Goal: Transaction & Acquisition: Register for event/course

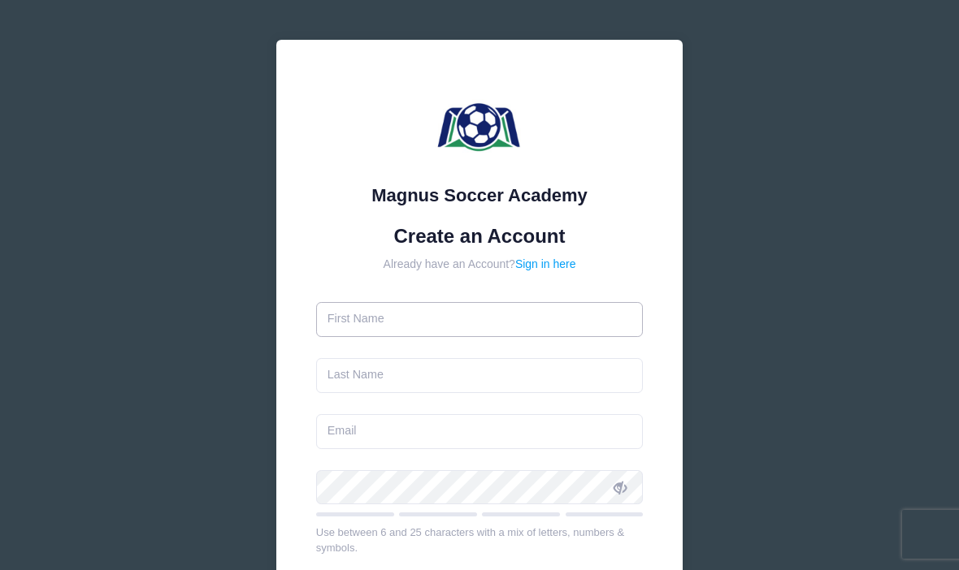
click at [546, 322] on input "text" at bounding box center [479, 319] width 327 height 35
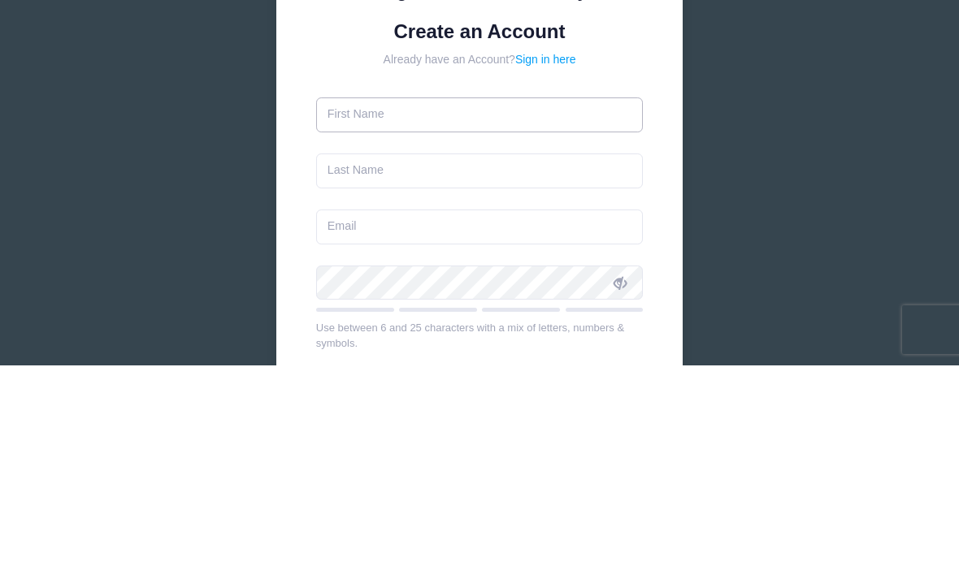
type input "[PERSON_NAME]"
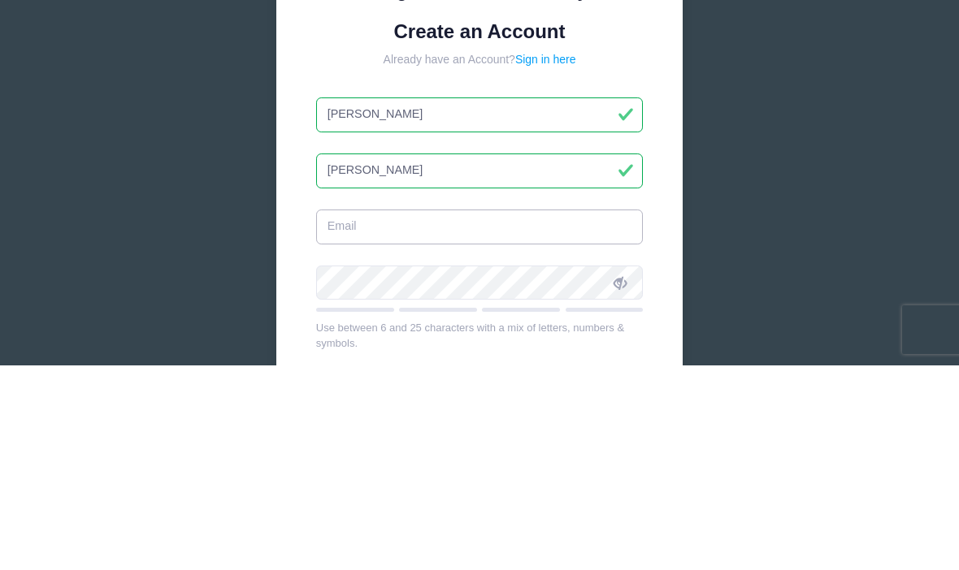
type input "[EMAIL_ADDRESS][DOMAIN_NAME]"
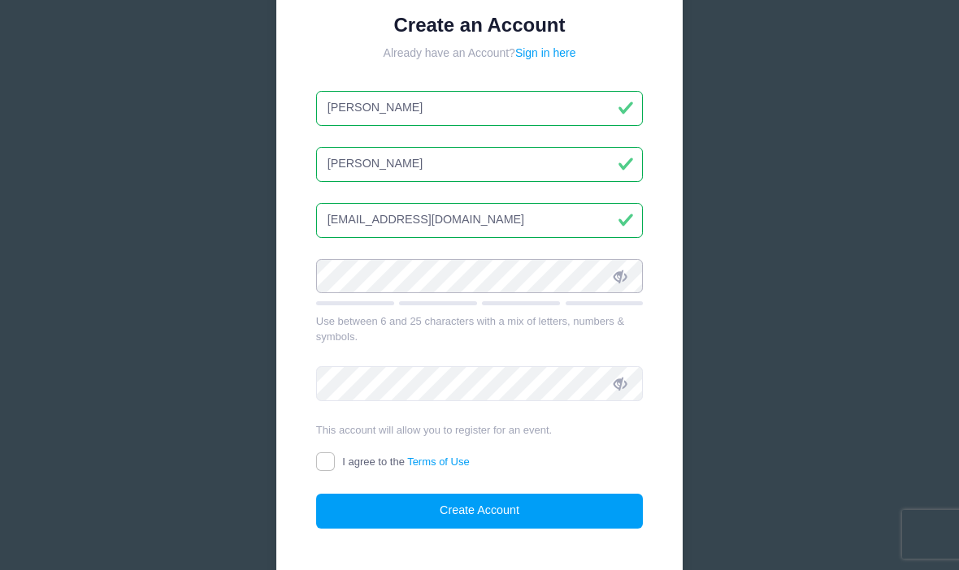
scroll to position [210, 0]
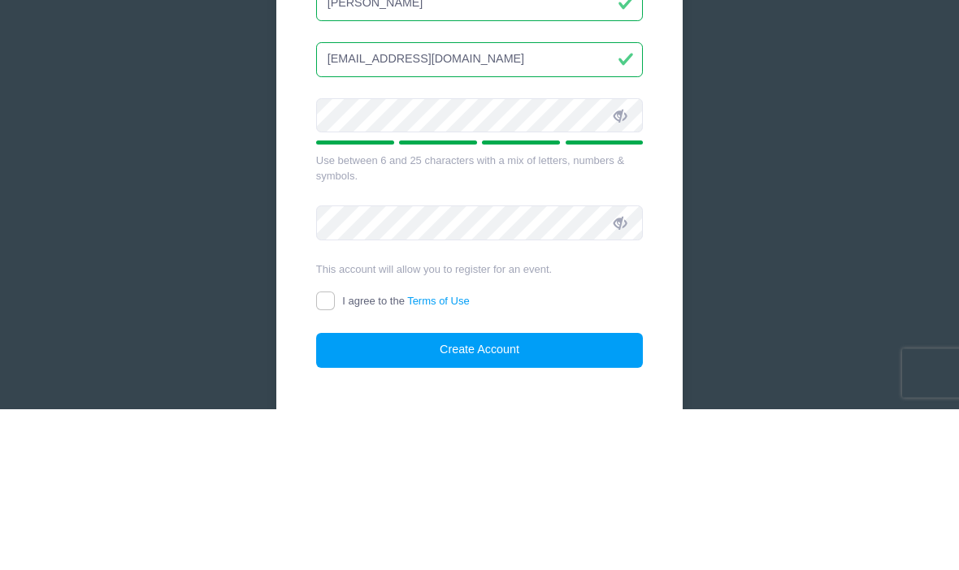
click at [625, 271] on icon at bounding box center [619, 277] width 13 height 13
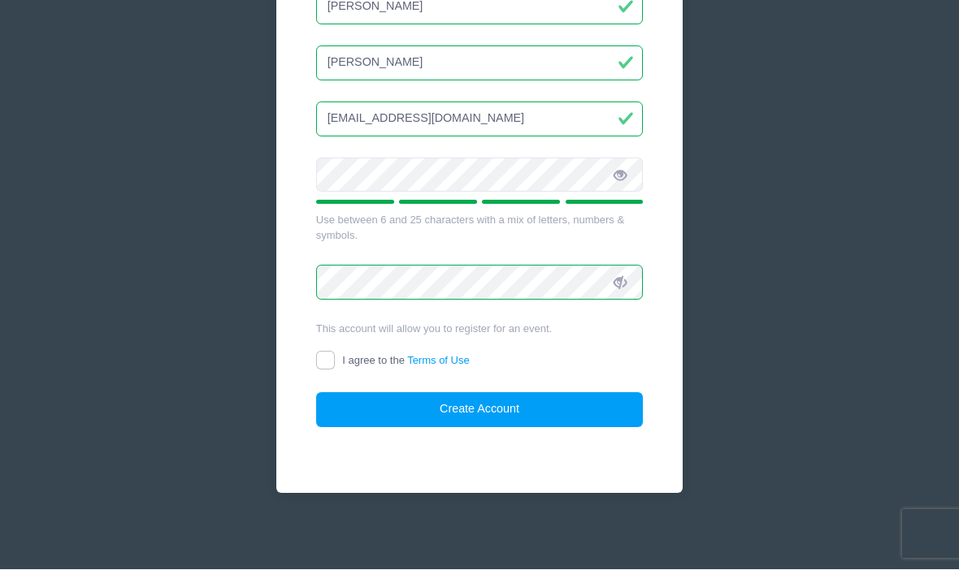
click at [334, 356] on input "I agree to the Terms of Use" at bounding box center [325, 361] width 19 height 19
checkbox input "true"
click at [532, 416] on button "Create Account" at bounding box center [479, 410] width 327 height 35
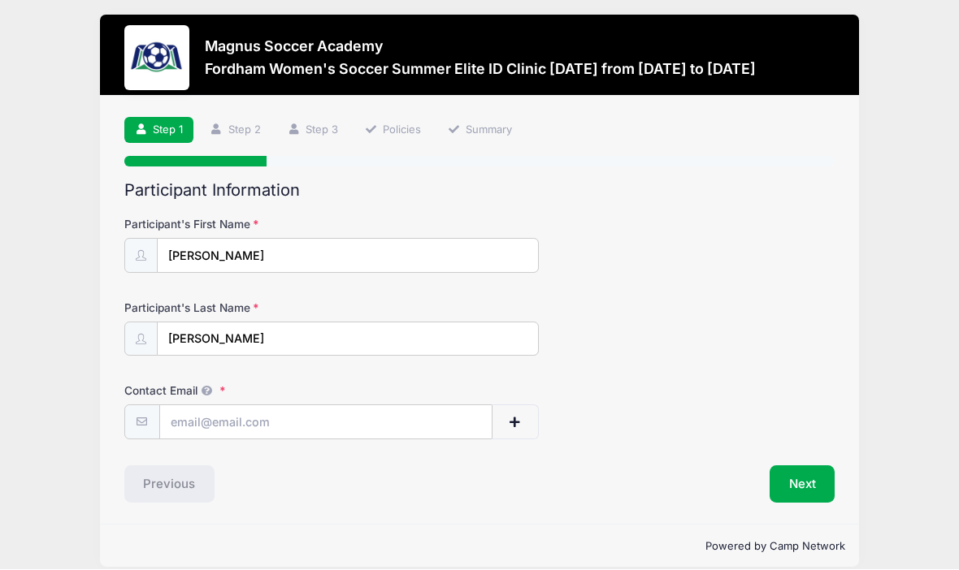
scroll to position [36, 0]
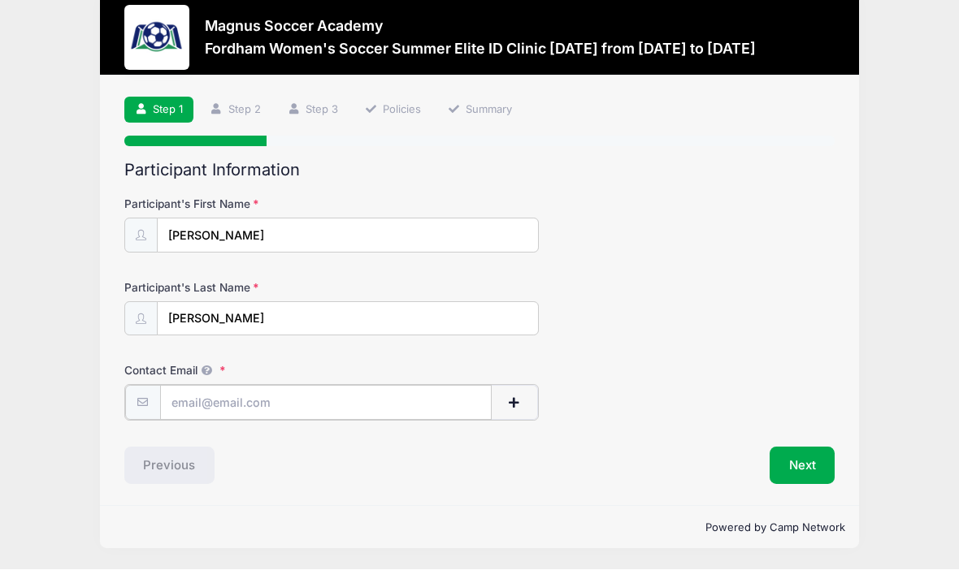
click at [339, 392] on input "Contact Email" at bounding box center [326, 403] width 332 height 35
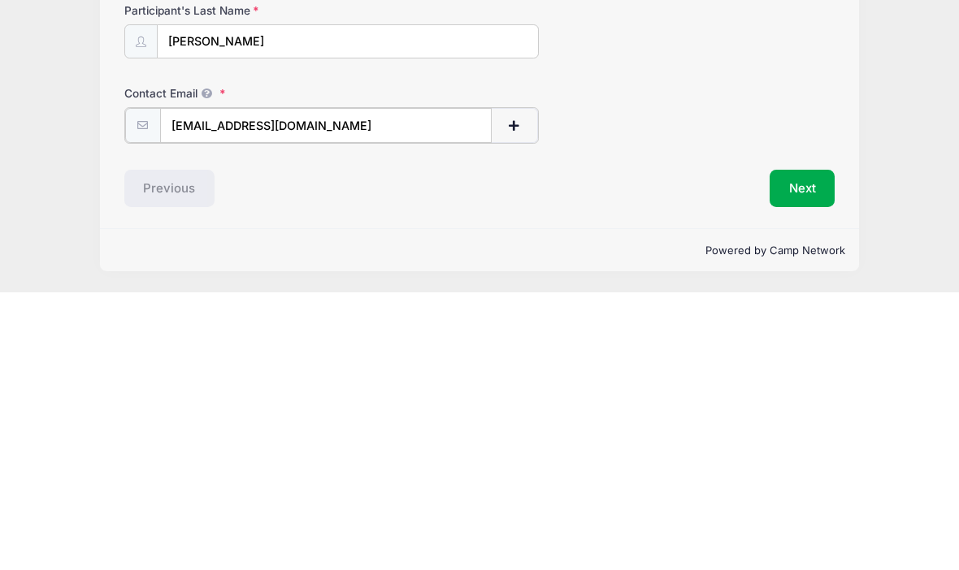
type input "[EMAIL_ADDRESS][DOMAIN_NAME]"
click at [799, 448] on button "Next" at bounding box center [802, 466] width 66 height 37
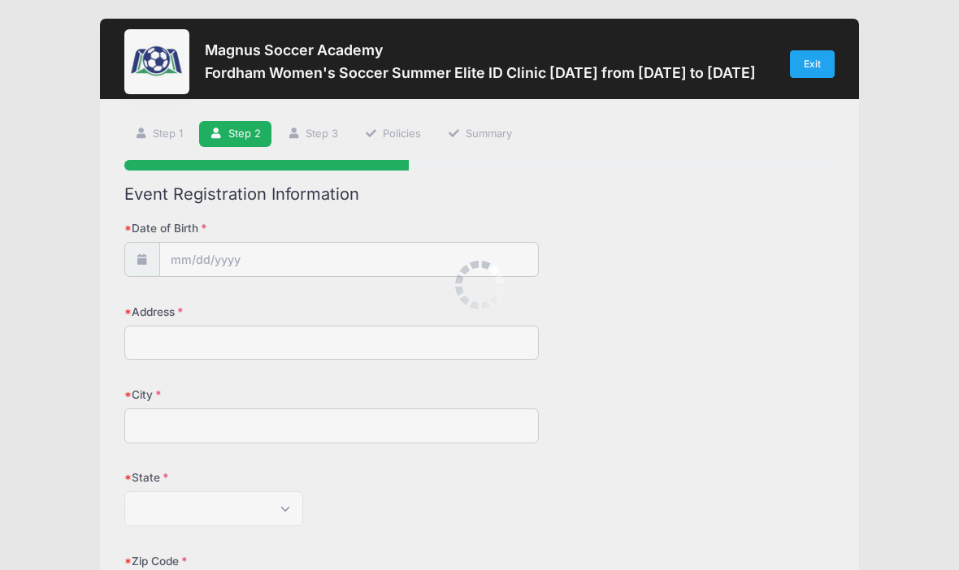
scroll to position [0, 0]
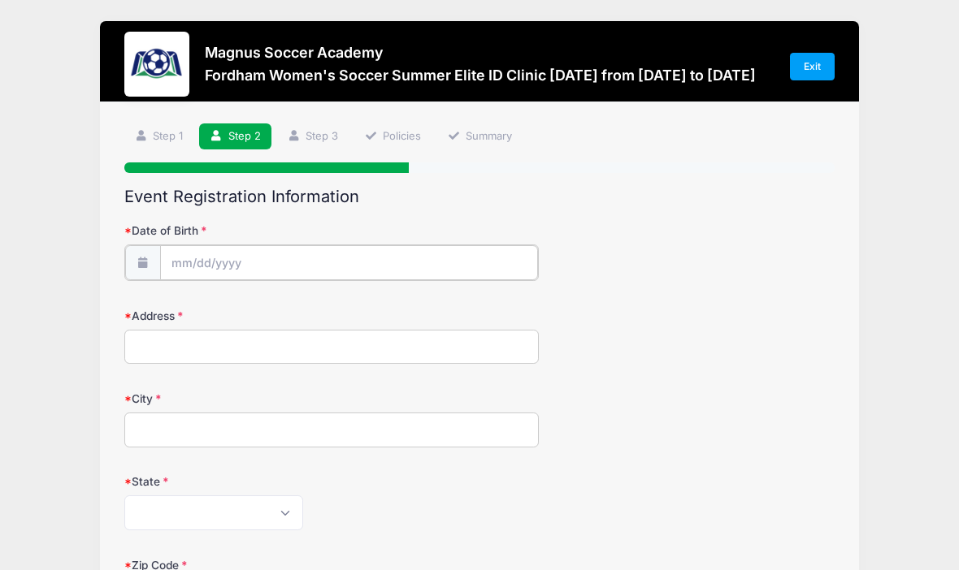
click at [186, 258] on input "Date of Birth" at bounding box center [349, 262] width 378 height 35
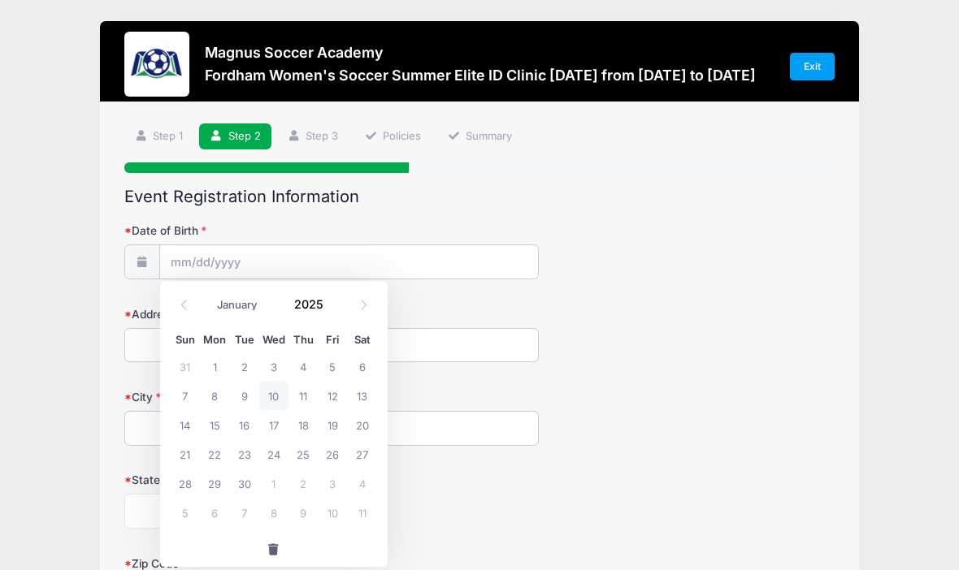
click at [369, 299] on span at bounding box center [363, 306] width 27 height 28
click at [369, 306] on span at bounding box center [363, 306] width 27 height 28
click at [371, 310] on span at bounding box center [363, 306] width 27 height 28
select select "11"
click at [218, 427] on span "15" at bounding box center [214, 424] width 29 height 29
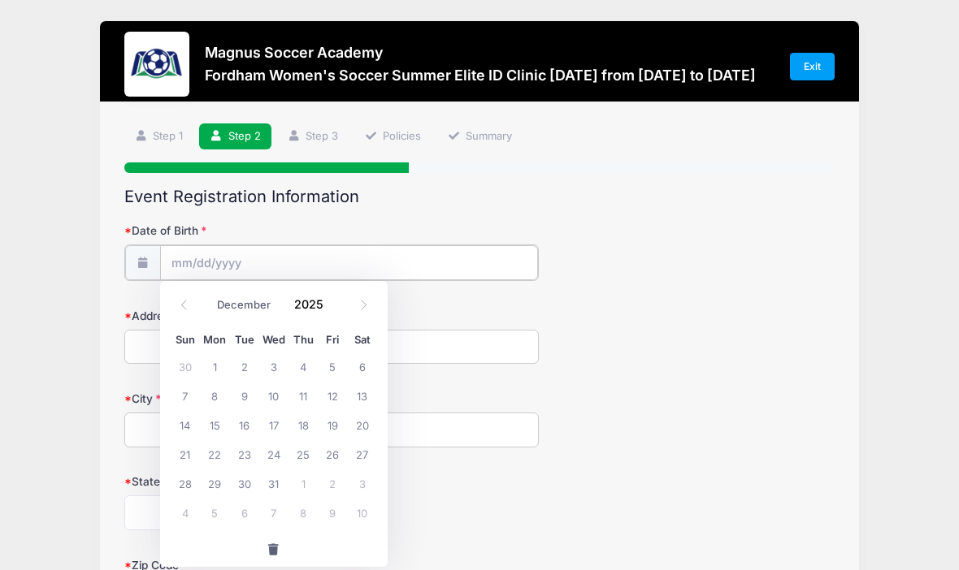
type input "[DATE]"
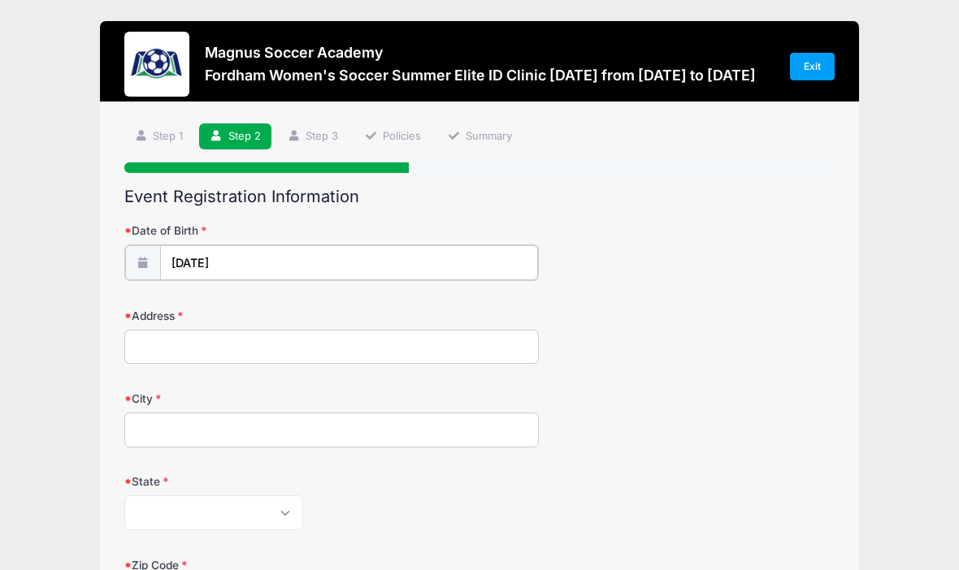
click at [266, 263] on input "[DATE]" at bounding box center [349, 262] width 378 height 35
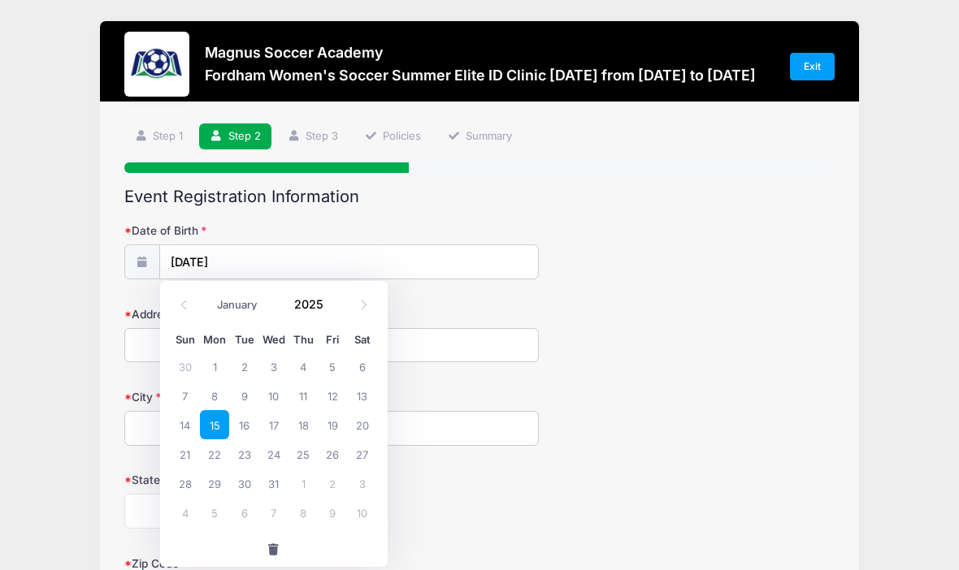
click at [197, 303] on div "January February March April May June July August September October November [D…" at bounding box center [274, 300] width 155 height 28
click at [197, 302] on div "January February March April May June July August September October November [D…" at bounding box center [274, 300] width 155 height 28
click at [189, 286] on div "January February March April May June July August September October November [D…" at bounding box center [274, 304] width 206 height 37
click at [310, 297] on input "2025" at bounding box center [312, 304] width 53 height 24
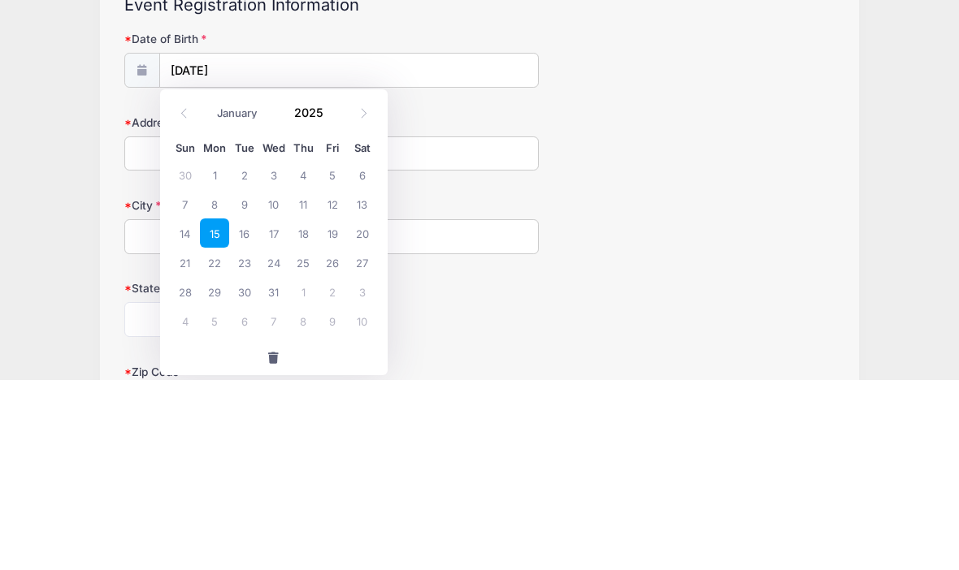
click at [327, 291] on input "2025" at bounding box center [312, 303] width 53 height 24
click at [329, 303] on span at bounding box center [332, 309] width 11 height 12
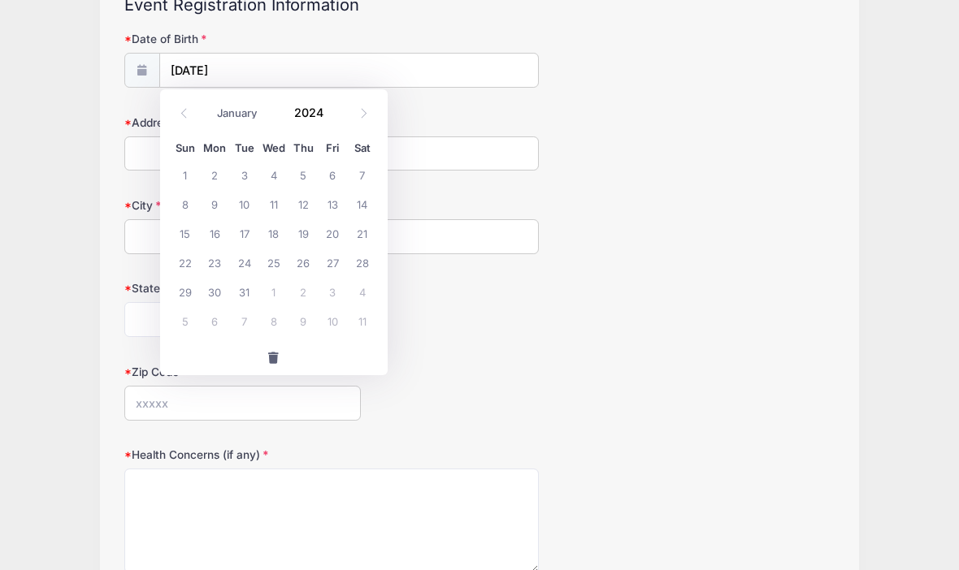
click at [341, 120] on div "January February March April May June July August September October November [D…" at bounding box center [274, 108] width 155 height 28
click at [341, 119] on div "January February March April May June July August September October November [D…" at bounding box center [274, 108] width 155 height 28
click at [334, 97] on div "January February March April May June July August September October November [D…" at bounding box center [274, 108] width 155 height 28
click at [333, 96] on div "January February March April May June July August September October November [D…" at bounding box center [274, 108] width 155 height 28
click at [325, 102] on input "2024" at bounding box center [312, 112] width 53 height 24
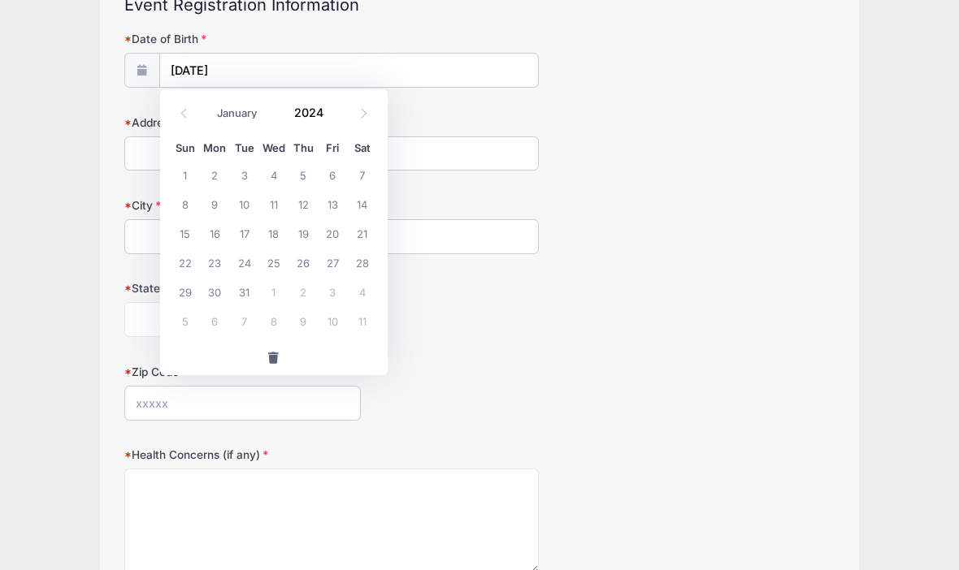
scroll to position [191, 0]
click at [327, 110] on input "2024" at bounding box center [312, 113] width 53 height 24
click at [324, 111] on input "2024" at bounding box center [312, 113] width 53 height 24
click at [329, 116] on span at bounding box center [332, 119] width 11 height 12
click at [327, 108] on input "2023" at bounding box center [312, 113] width 53 height 24
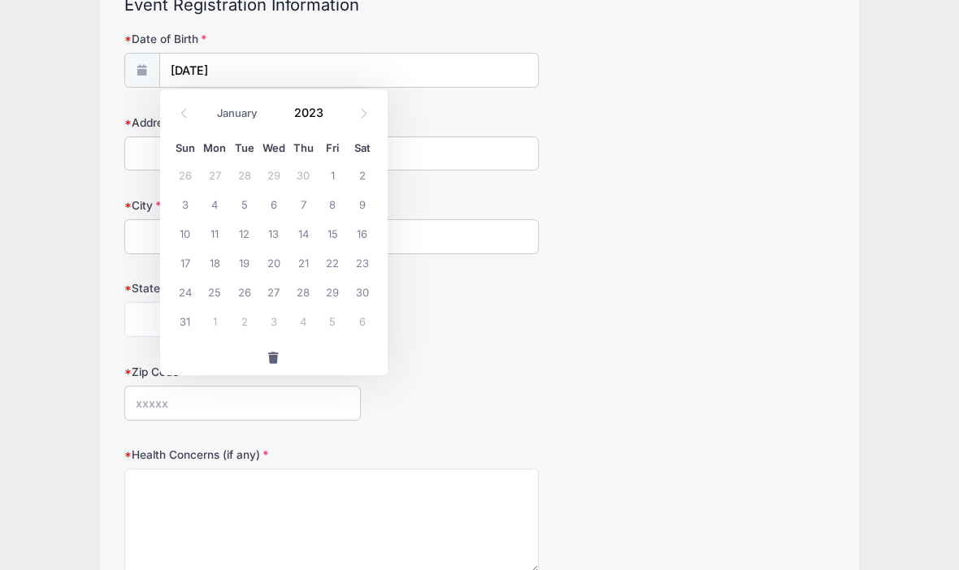
click at [338, 102] on span at bounding box center [332, 107] width 11 height 12
click at [337, 102] on span at bounding box center [332, 107] width 11 height 12
click at [332, 102] on span at bounding box center [332, 106] width 11 height 12
type input "2026"
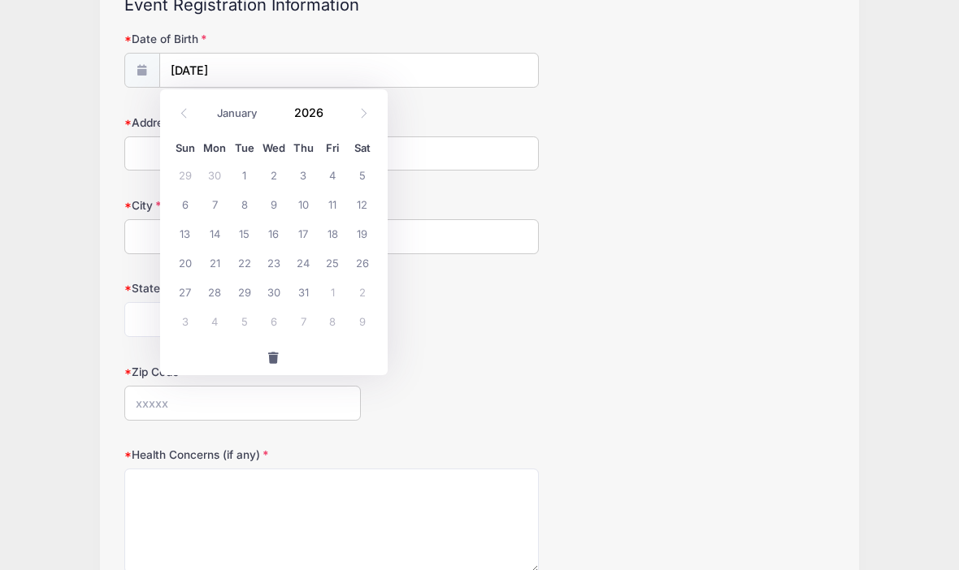
click at [326, 111] on input "2026" at bounding box center [312, 112] width 53 height 24
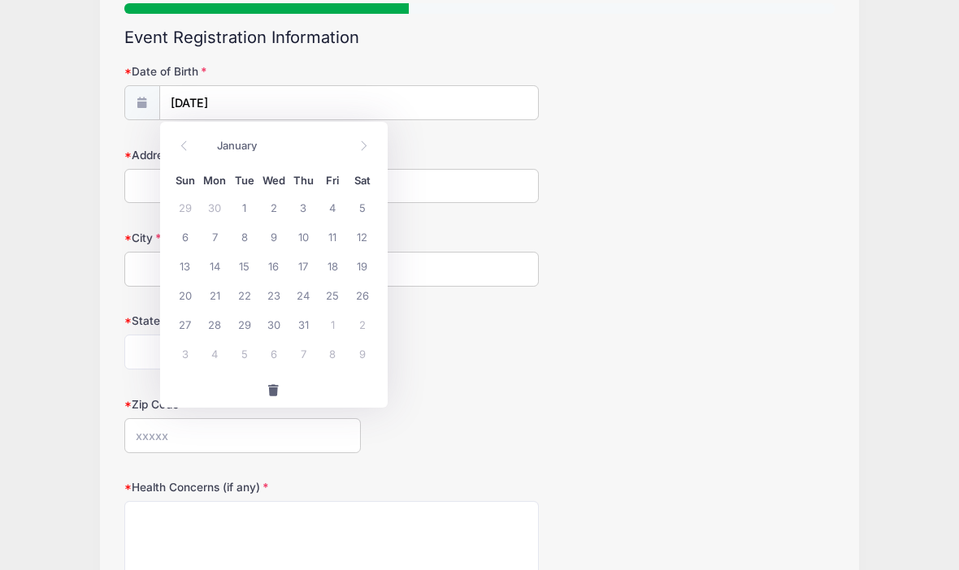
scroll to position [0, 0]
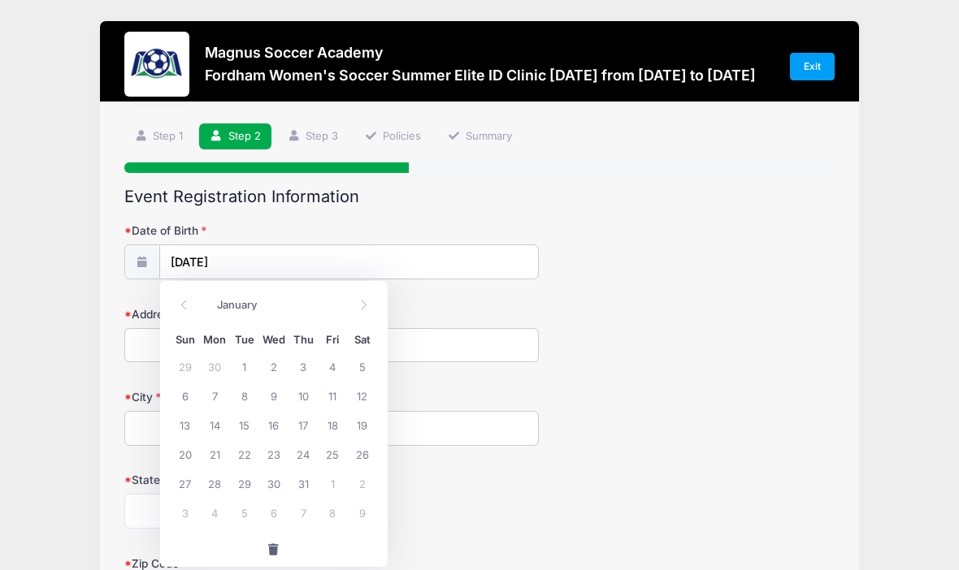
click at [184, 303] on icon at bounding box center [184, 305] width 6 height 10
select select "10"
type input "2026"
click at [188, 303] on icon at bounding box center [184, 305] width 11 height 11
click at [187, 303] on icon at bounding box center [184, 305] width 11 height 11
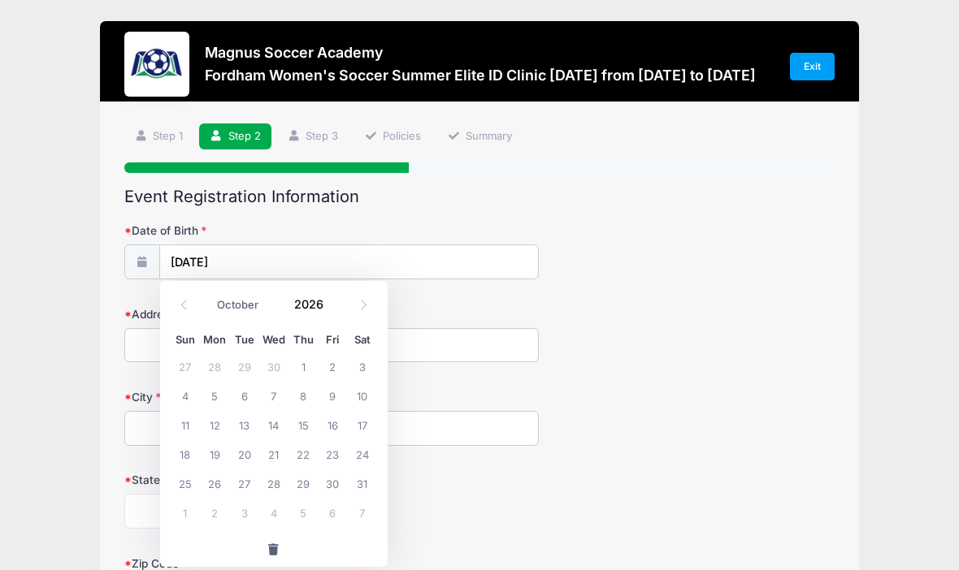
select select "8"
click at [315, 310] on input "2026" at bounding box center [312, 304] width 53 height 24
click at [327, 302] on input "2026" at bounding box center [312, 304] width 53 height 24
click at [463, 261] on input "[DATE]" at bounding box center [349, 262] width 378 height 35
click at [446, 262] on input "[DATE]" at bounding box center [349, 262] width 378 height 35
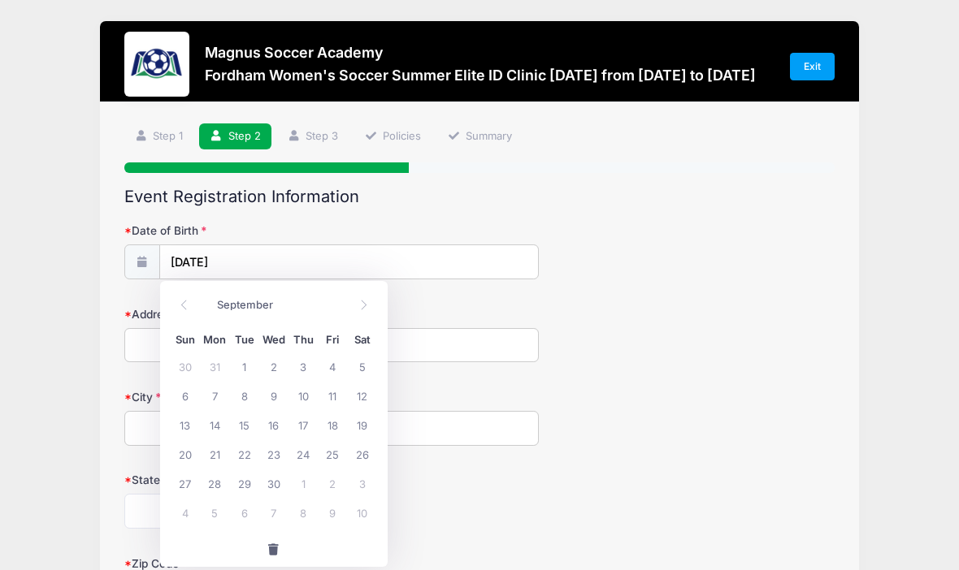
click at [188, 303] on icon at bounding box center [184, 305] width 11 height 11
select select "7"
type input "2026"
click at [232, 257] on input "[DATE]" at bounding box center [349, 262] width 378 height 35
click at [241, 257] on input "[DATE]" at bounding box center [349, 262] width 378 height 35
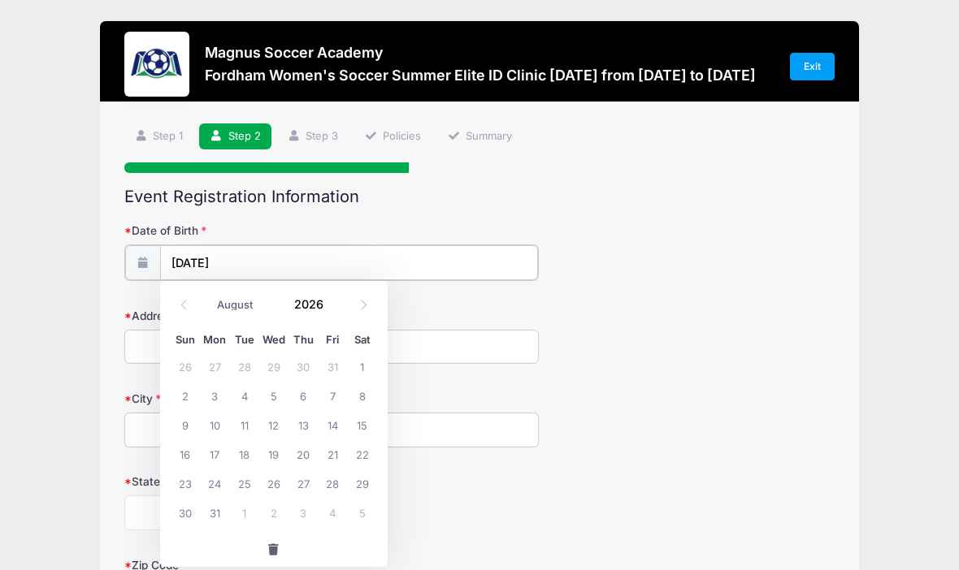
click at [239, 260] on input "[DATE]" at bounding box center [349, 262] width 378 height 35
click at [239, 259] on input "[DATE]" at bounding box center [349, 262] width 378 height 35
click at [275, 561] on button "button" at bounding box center [274, 549] width 228 height 35
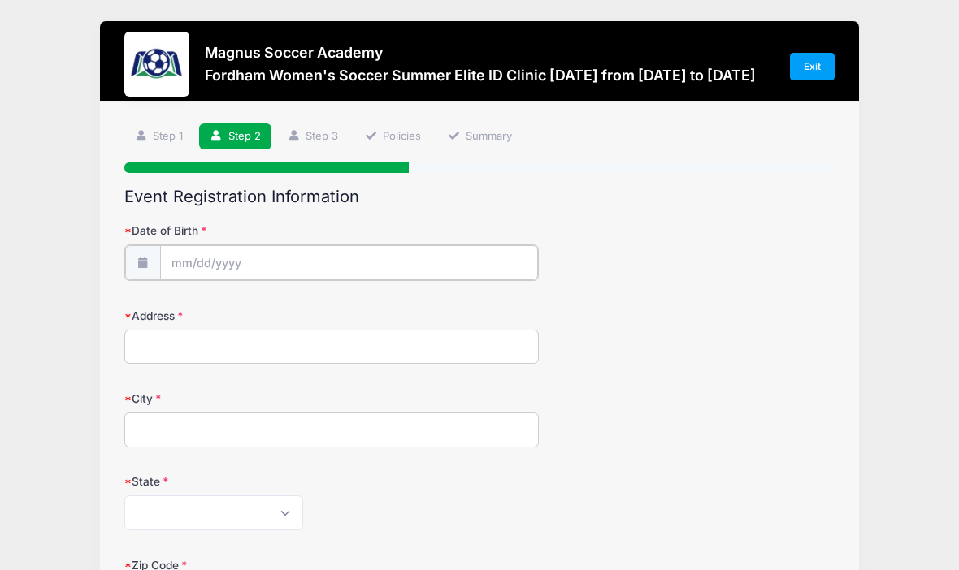
click at [173, 260] on input "Date of Birth" at bounding box center [349, 262] width 378 height 35
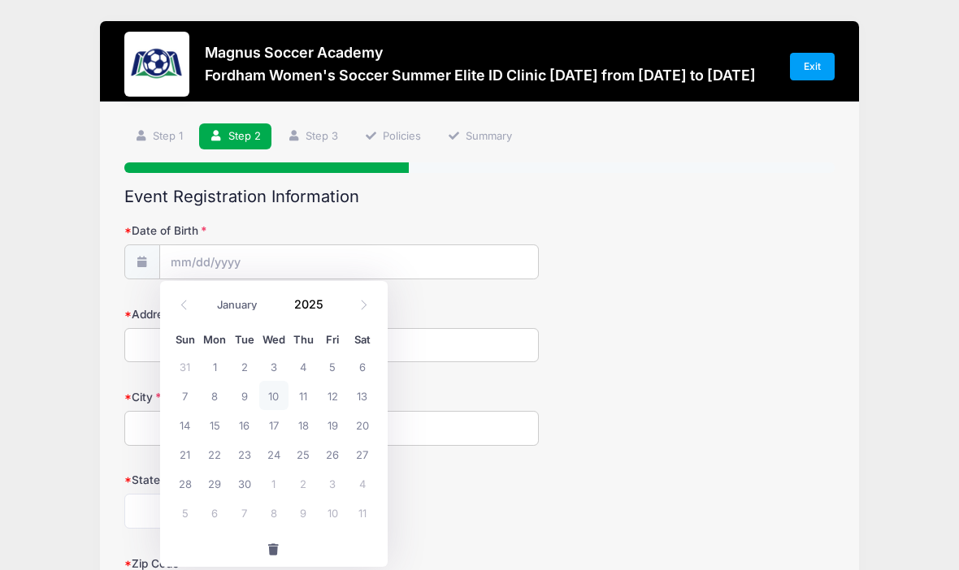
click at [309, 306] on input "2025" at bounding box center [312, 304] width 53 height 24
click at [338, 311] on span at bounding box center [332, 310] width 11 height 12
click at [337, 318] on div "January February March April May June July August September October November [D…" at bounding box center [274, 304] width 206 height 37
click at [337, 311] on span at bounding box center [332, 310] width 11 height 12
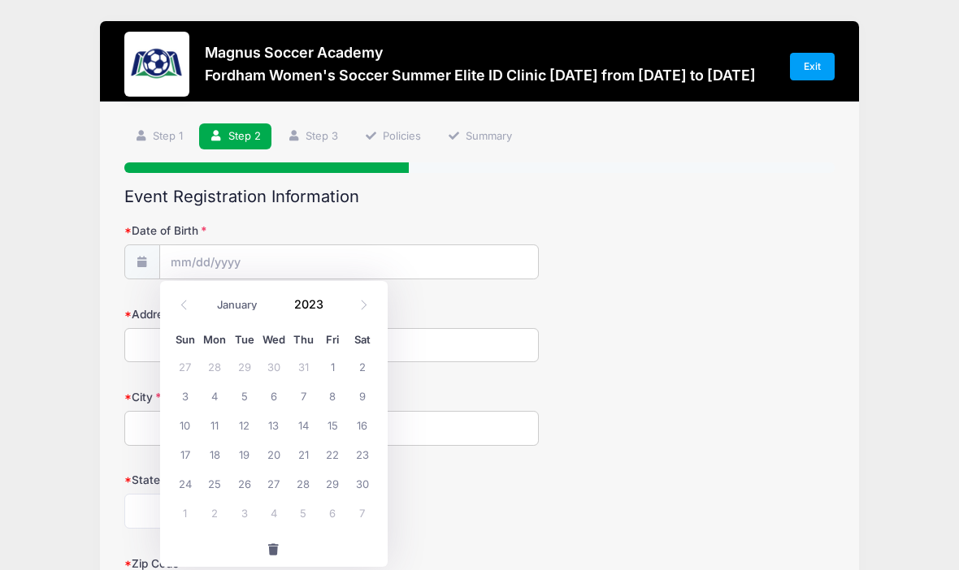
click at [337, 310] on span at bounding box center [332, 310] width 11 height 12
click at [326, 310] on input "2022" at bounding box center [312, 304] width 53 height 24
click at [331, 314] on span at bounding box center [332, 310] width 11 height 12
click at [336, 316] on span at bounding box center [332, 310] width 11 height 12
click at [336, 315] on span at bounding box center [332, 310] width 11 height 12
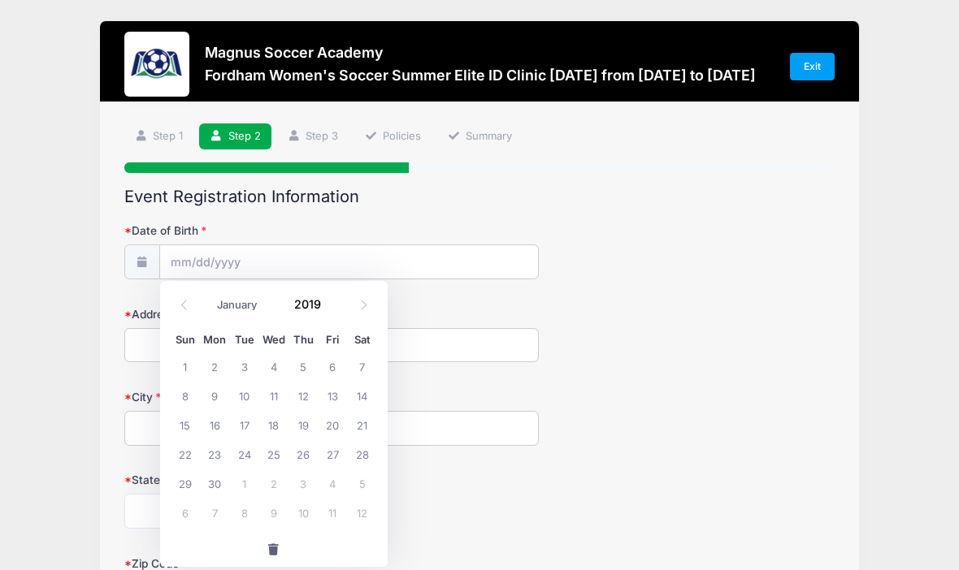
click at [337, 310] on span at bounding box center [332, 310] width 11 height 12
click at [340, 310] on div "January February March April May June July August September October November [D…" at bounding box center [274, 300] width 155 height 28
click at [339, 310] on span at bounding box center [332, 310] width 11 height 12
click at [338, 308] on span at bounding box center [332, 310] width 11 height 12
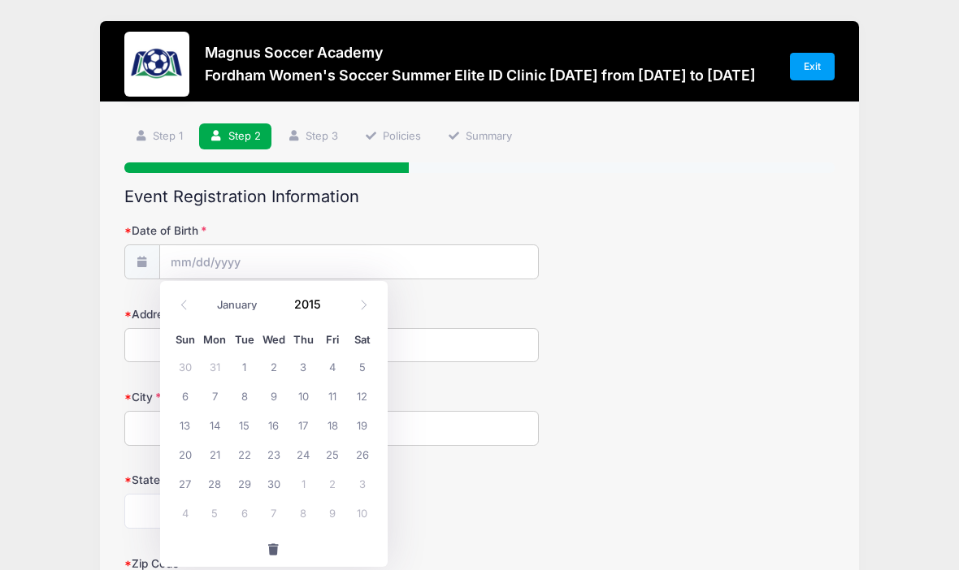
click at [338, 308] on span at bounding box center [332, 310] width 11 height 12
click at [340, 313] on div "January February March April May June July August September October November [D…" at bounding box center [274, 300] width 155 height 28
click at [336, 245] on input "Date of Birth" at bounding box center [349, 262] width 378 height 35
click at [327, 306] on input "2014" at bounding box center [312, 304] width 53 height 24
click at [325, 306] on input "2014" at bounding box center [312, 304] width 53 height 24
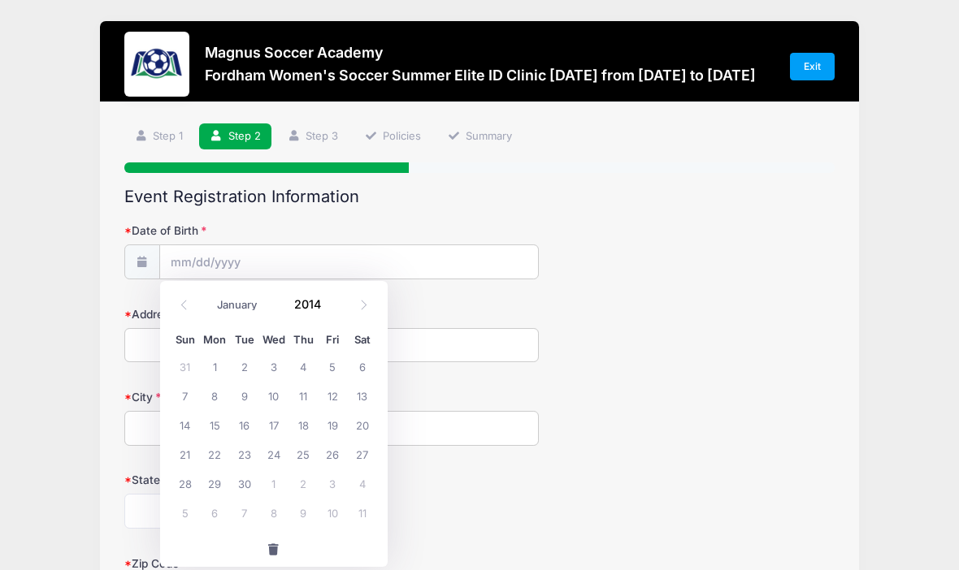
click at [326, 304] on input "2014" at bounding box center [312, 304] width 53 height 24
click at [325, 305] on input "2014" at bounding box center [312, 304] width 53 height 24
click at [337, 319] on div "January February March April May June July August September October November [D…" at bounding box center [274, 304] width 206 height 37
click at [340, 318] on div "January February March April May June July August September October November [D…" at bounding box center [274, 304] width 206 height 37
click at [326, 287] on div "January February March April May June July August September October November [D…" at bounding box center [274, 300] width 155 height 28
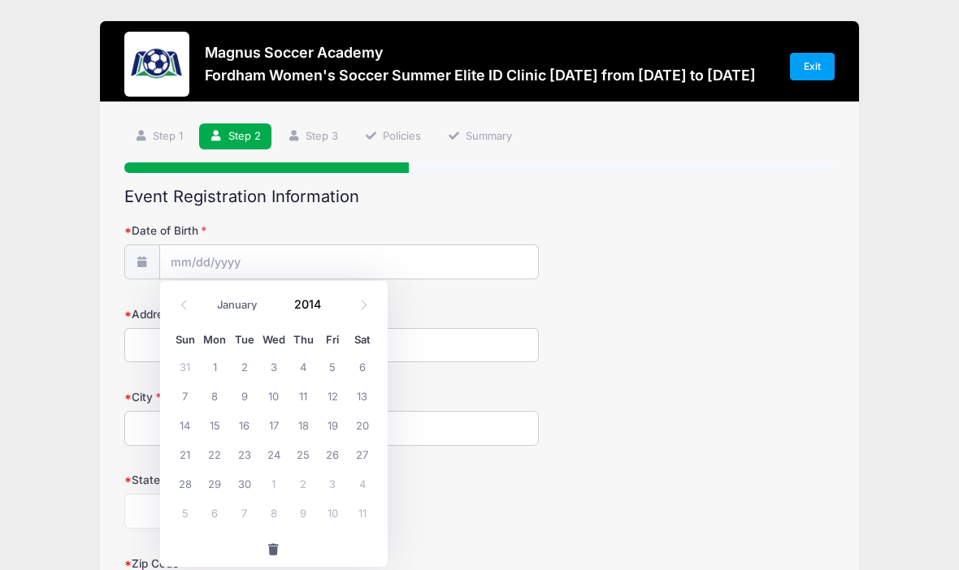
click at [326, 306] on input "2014" at bounding box center [312, 304] width 53 height 24
click at [339, 311] on span at bounding box center [332, 310] width 11 height 12
click at [338, 310] on span at bounding box center [332, 310] width 11 height 12
click at [338, 312] on span at bounding box center [332, 310] width 11 height 12
click at [337, 313] on span at bounding box center [332, 310] width 11 height 12
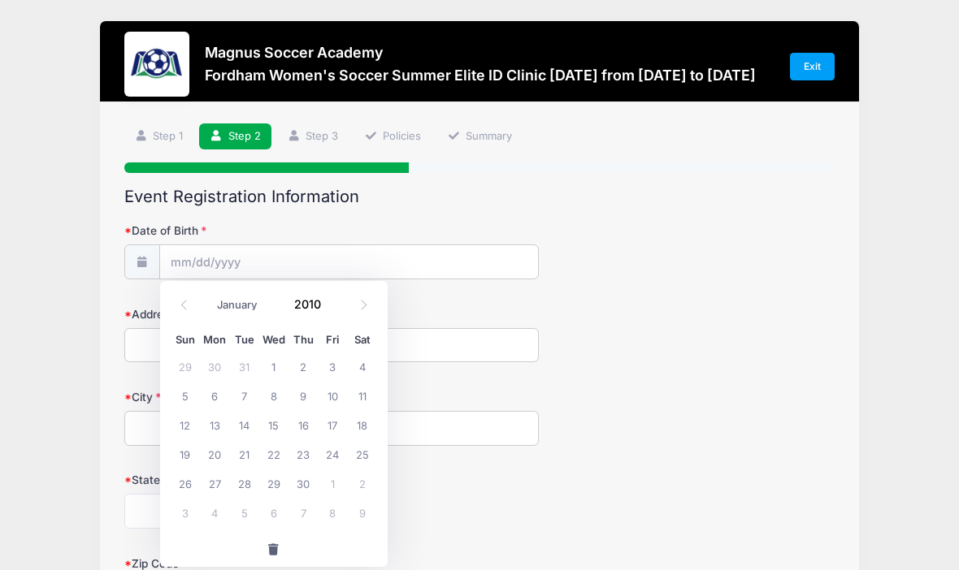
click at [337, 310] on span at bounding box center [332, 310] width 11 height 12
click at [327, 304] on input "2009" at bounding box center [312, 304] width 53 height 24
click at [326, 305] on input "2009" at bounding box center [312, 304] width 53 height 24
click at [336, 306] on span at bounding box center [332, 310] width 11 height 12
click at [327, 308] on input "2008" at bounding box center [312, 304] width 53 height 24
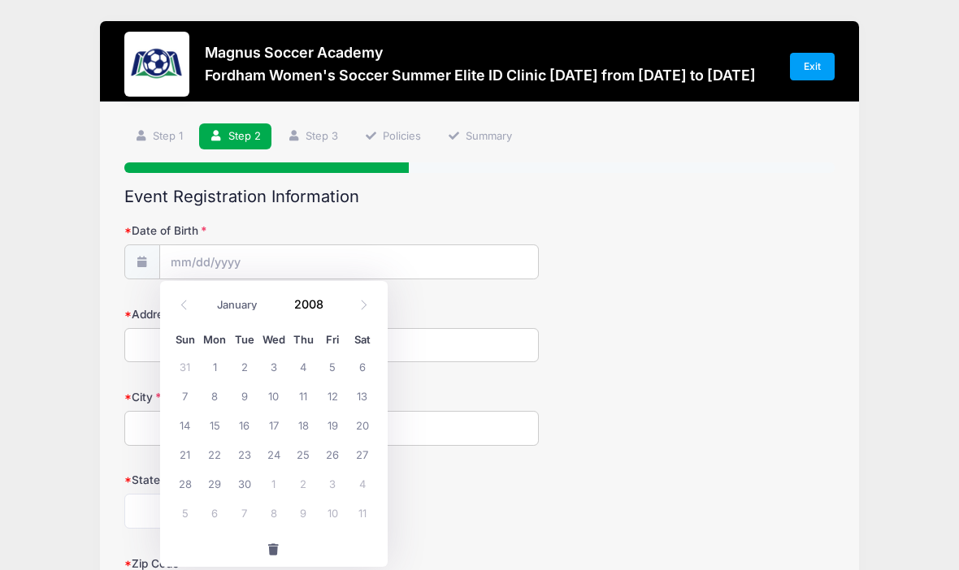
click at [336, 311] on span at bounding box center [332, 310] width 11 height 12
type input "2007"
click at [371, 304] on span at bounding box center [363, 306] width 27 height 28
click at [365, 312] on span at bounding box center [363, 306] width 27 height 28
click at [363, 310] on span at bounding box center [363, 306] width 27 height 28
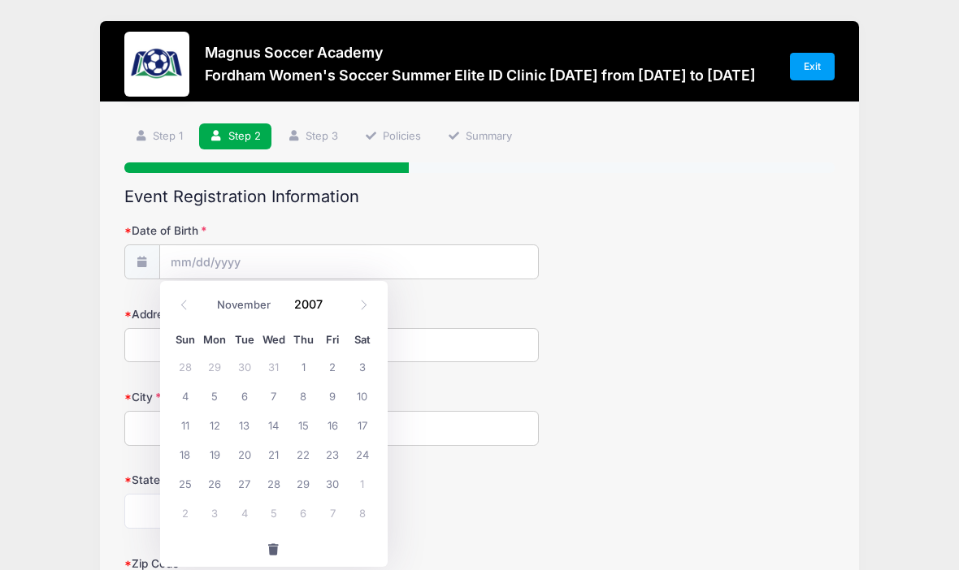
select select "11"
click at [368, 427] on span "15" at bounding box center [362, 424] width 29 height 29
type input "[DATE]"
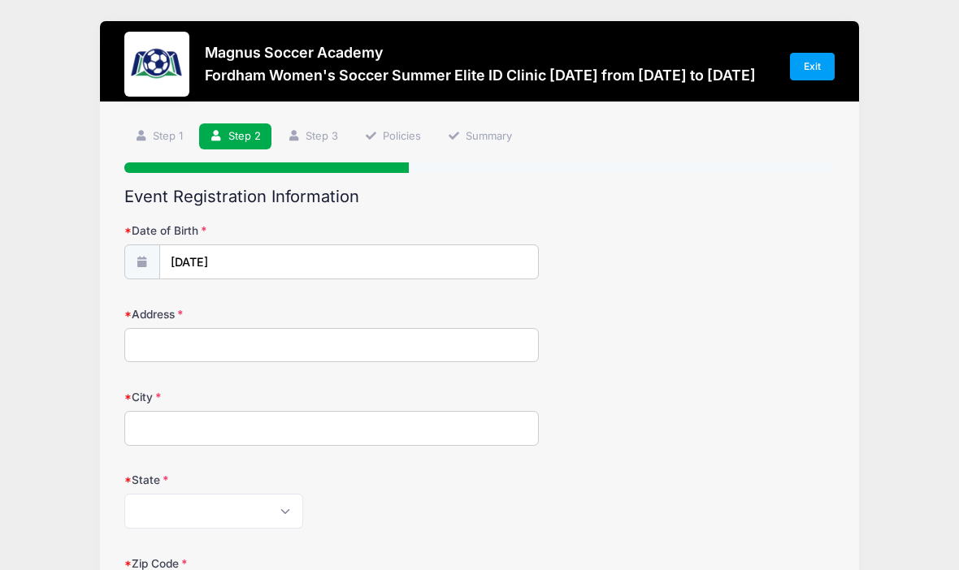
click at [370, 341] on input "Address" at bounding box center [331, 345] width 414 height 35
type input "[STREET_ADDRESS]"
type input "Deep River"
select select "CT"
type input "06417"
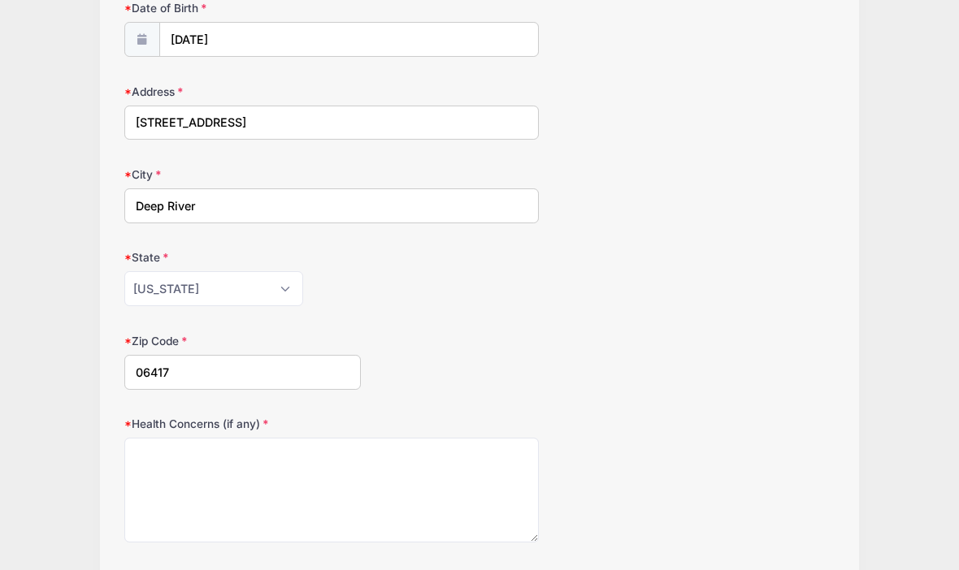
scroll to position [241, 0]
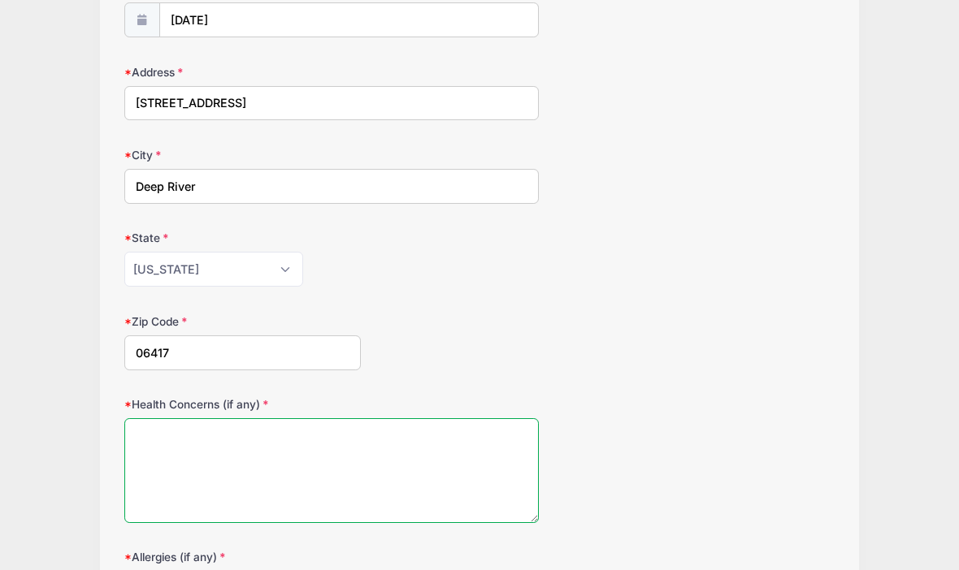
click at [391, 449] on textarea "Health Concerns (if any)" at bounding box center [331, 471] width 414 height 105
type textarea "None"
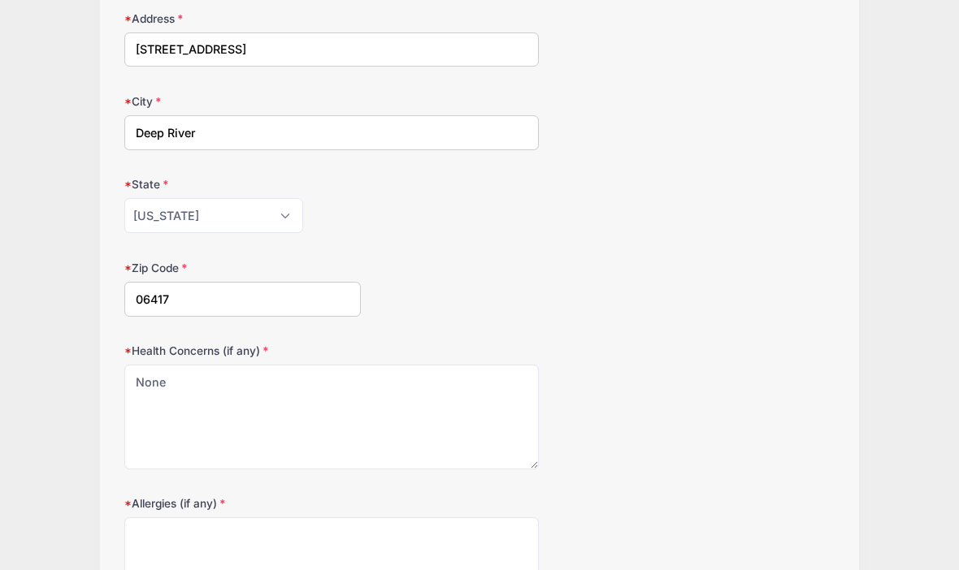
scroll to position [436, 0]
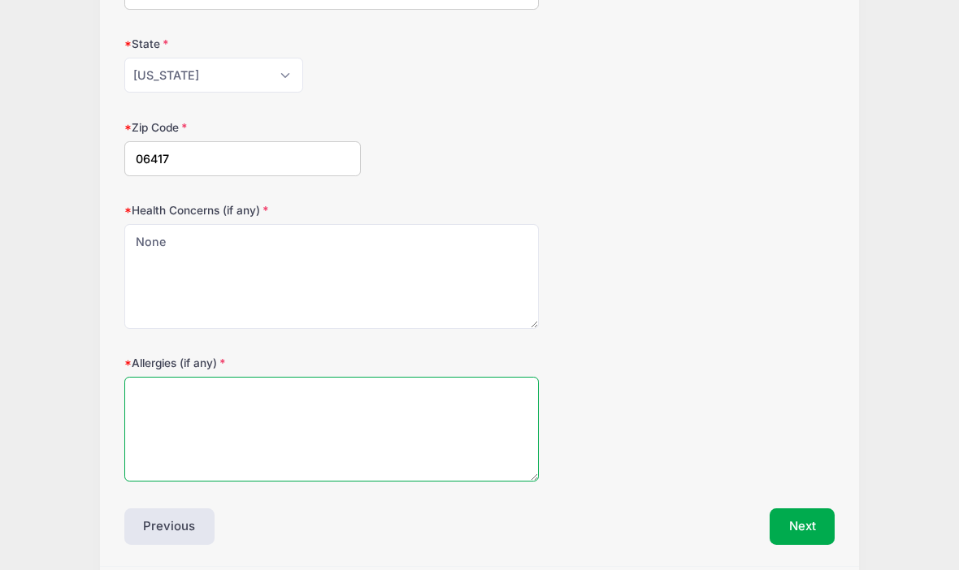
click at [393, 405] on textarea "Allergies (if any)" at bounding box center [331, 429] width 414 height 105
type textarea "None"
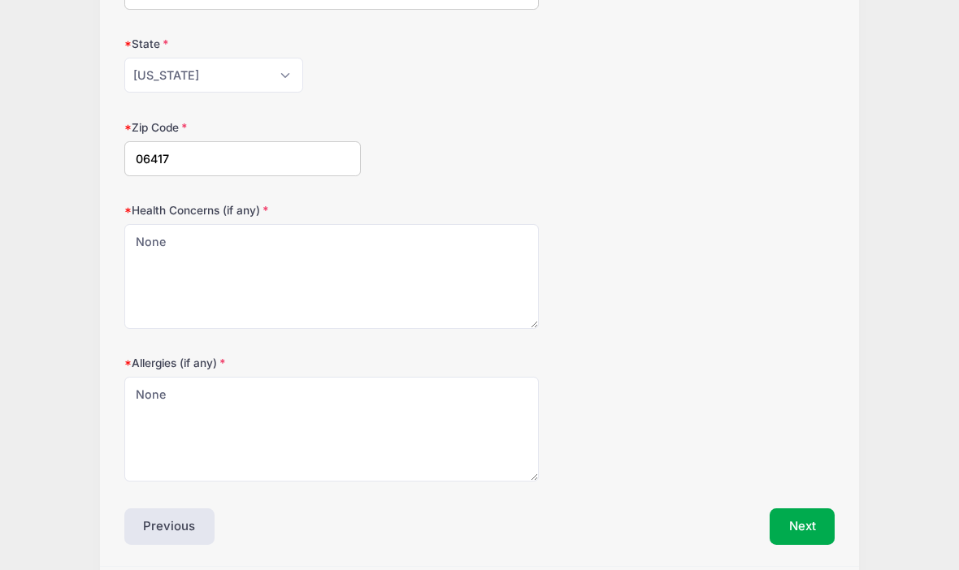
click at [276, 536] on div "Previous" at bounding box center [297, 527] width 363 height 37
click at [819, 513] on button "Next" at bounding box center [802, 527] width 66 height 37
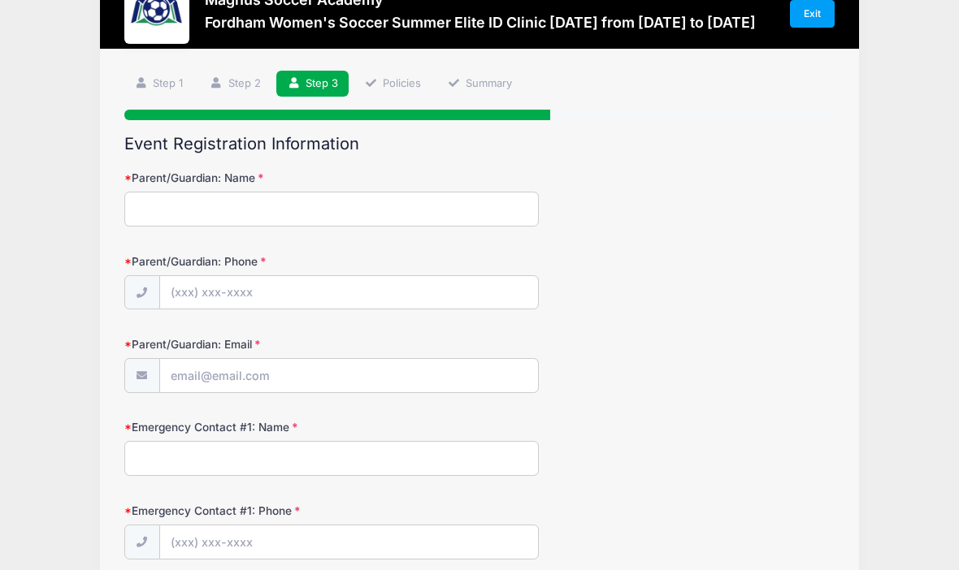
scroll to position [0, 0]
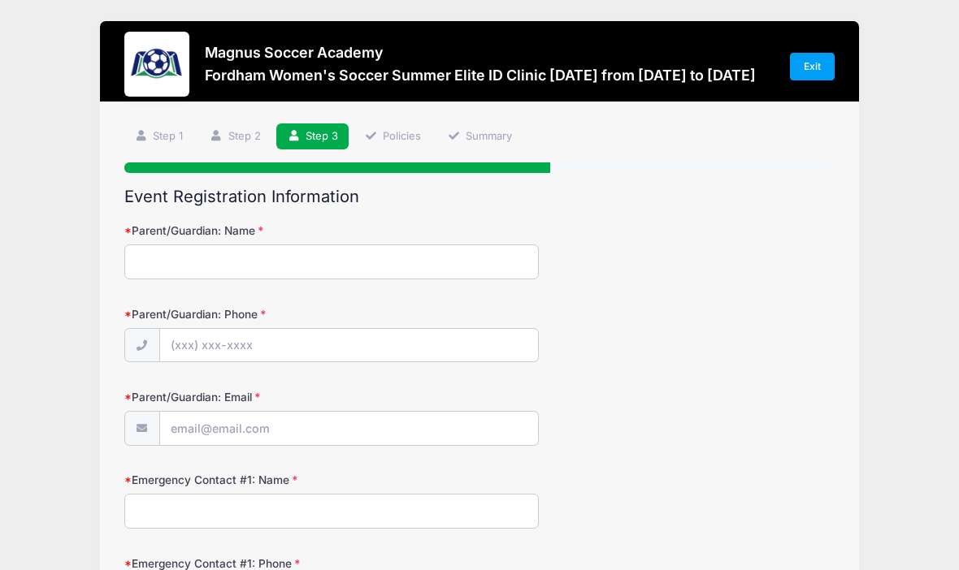
click at [154, 261] on input "Parent/Guardian: Name" at bounding box center [331, 262] width 414 height 35
type input "[PERSON_NAME]"
click at [449, 345] on input "Parent/Guardian: Phone" at bounding box center [349, 346] width 378 height 35
type input "[PHONE_NUMBER]"
click at [456, 422] on input "Parent/Guardian: Email" at bounding box center [349, 429] width 378 height 35
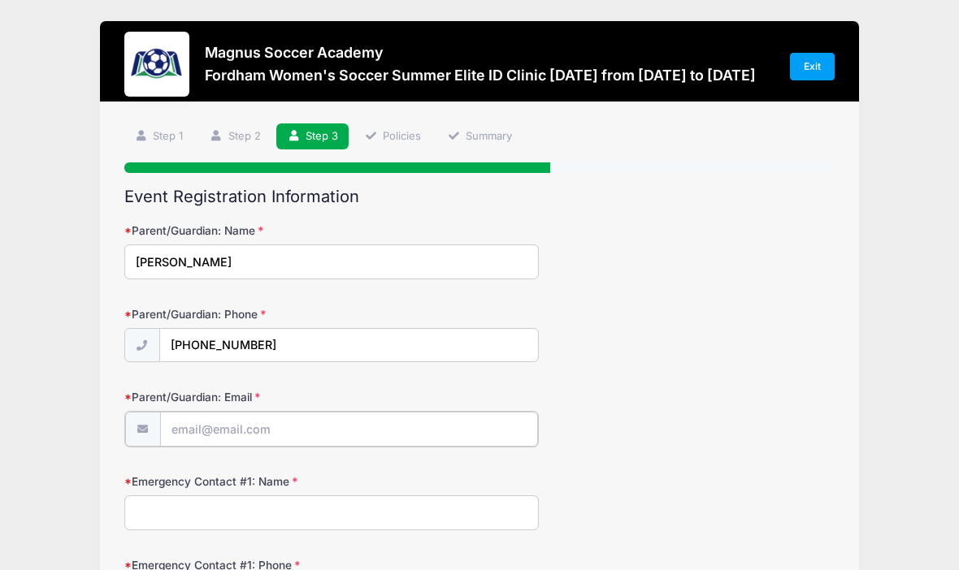
type input "[EMAIL_ADDRESS][DOMAIN_NAME]"
click at [466, 517] on input "Emergency Contact #1: Name" at bounding box center [331, 511] width 414 height 35
type input "[PERSON_NAME]"
click at [716, 472] on div "Emergency Contact #1: Name [PERSON_NAME]" at bounding box center [479, 500] width 711 height 57
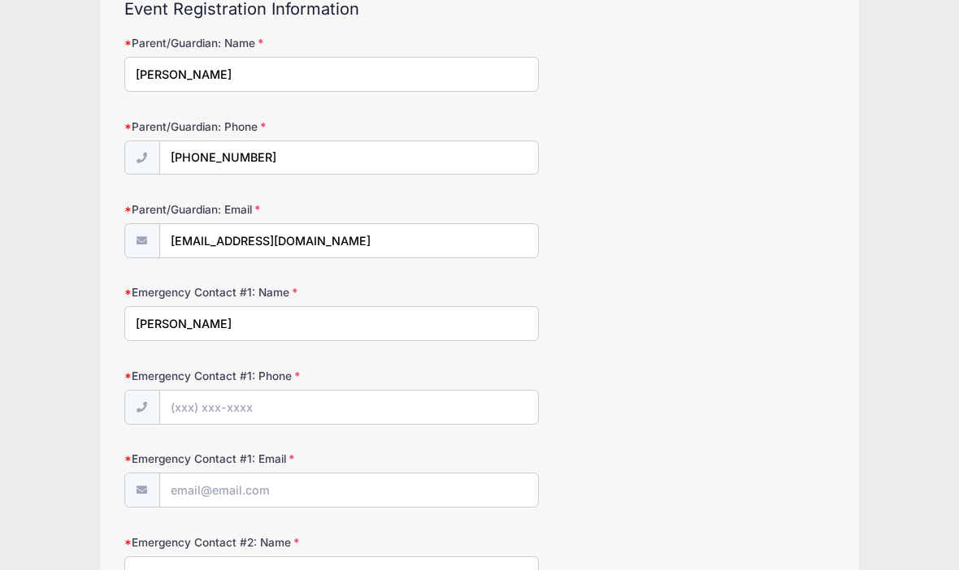
scroll to position [188, 0]
click at [280, 397] on input "Emergency Contact #1: Phone" at bounding box center [349, 408] width 378 height 35
click at [334, 400] on input "[PHONE_NUMBER]" at bounding box center [349, 408] width 378 height 35
type input "[PHONE_NUMBER]"
click at [290, 488] on input "Emergency Contact #1: Email" at bounding box center [349, 491] width 378 height 35
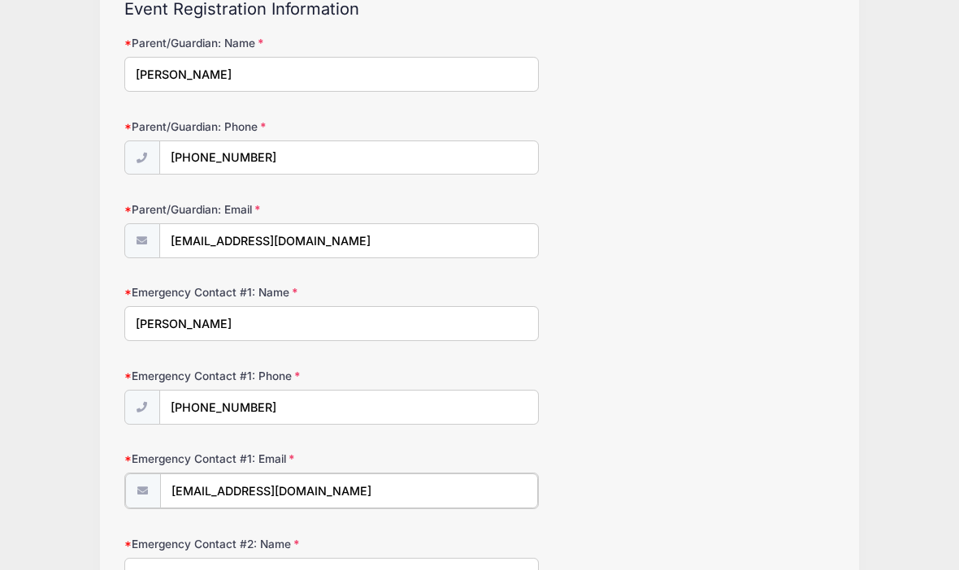
type input "[EMAIL_ADDRESS][DOMAIN_NAME]"
click at [198, 570] on input "Emergency Contact #2: Name" at bounding box center [331, 574] width 414 height 35
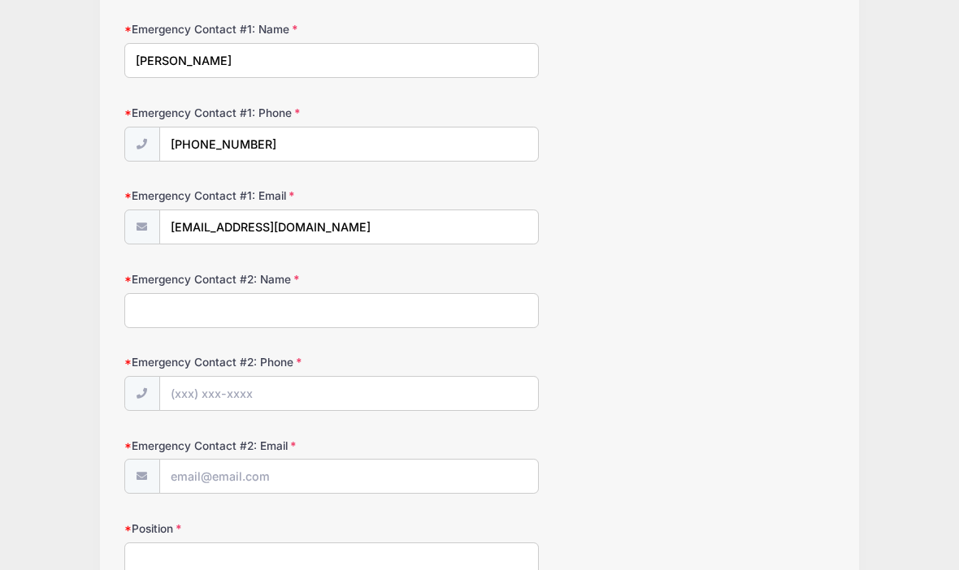
scroll to position [525, 0]
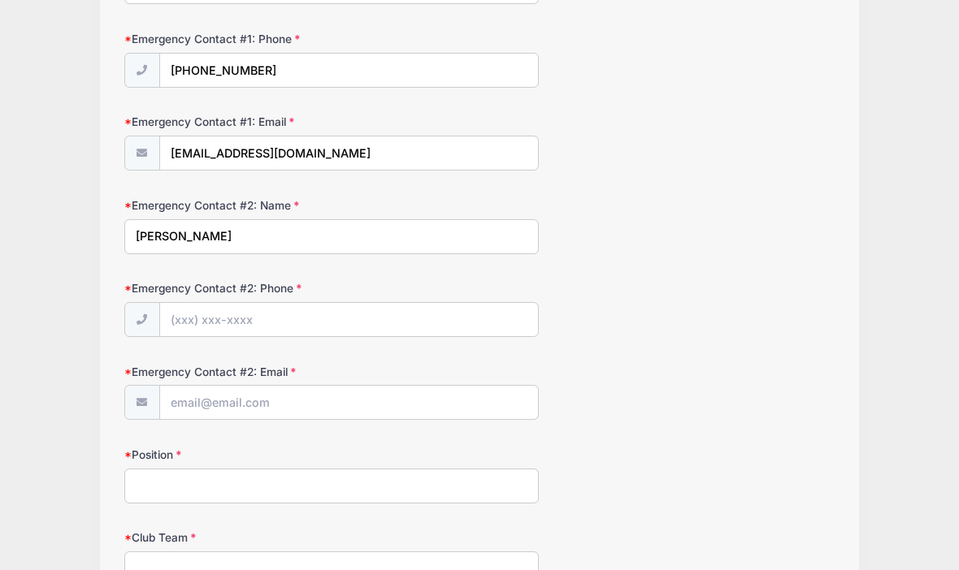
type input "[PERSON_NAME]"
click at [283, 314] on input "Emergency Contact #2: Phone" at bounding box center [349, 320] width 378 height 35
type input "(6"
type input "[PHONE_NUMBER]"
click at [289, 392] on input "Emergency Contact #2: Email" at bounding box center [349, 403] width 378 height 35
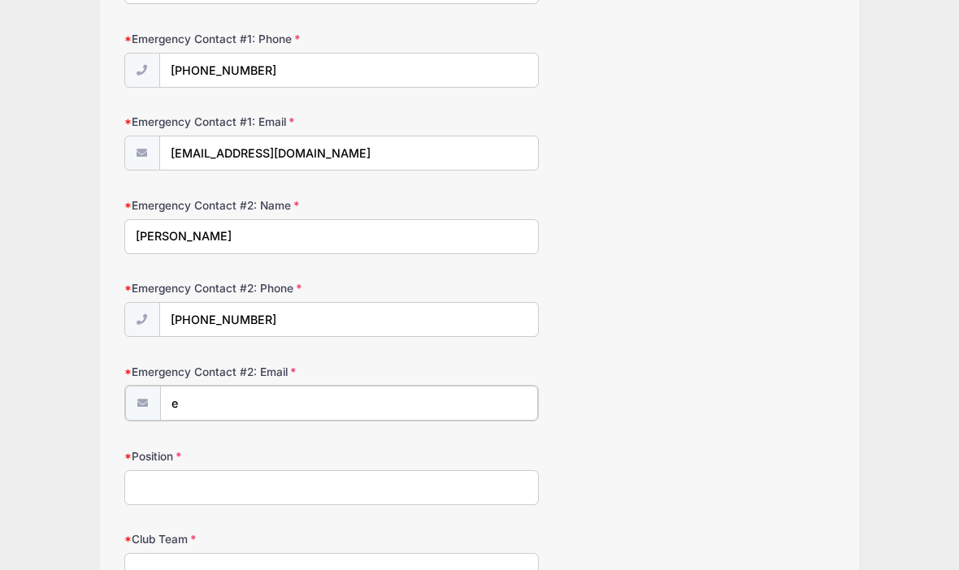
type input "er"
type input "[EMAIL_ADDRESS][DOMAIN_NAME]"
click at [423, 477] on input "Position" at bounding box center [331, 486] width 414 height 35
type input "Midfielder, Wing"
click at [717, 280] on div "Emergency Contact #2: Phone [PHONE_NUMBER]" at bounding box center [479, 308] width 711 height 57
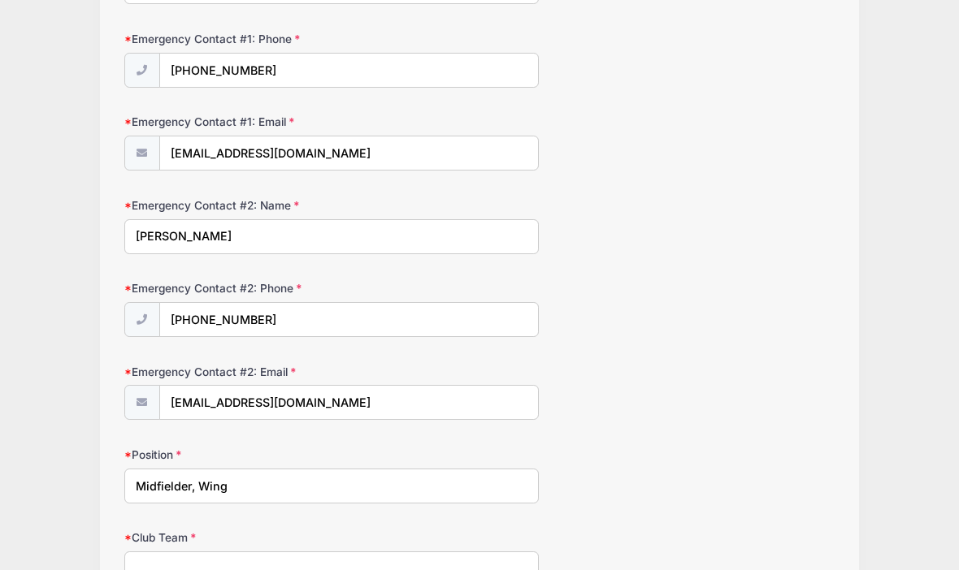
click at [360, 570] on input "Club Team" at bounding box center [331, 569] width 414 height 35
type input "Oakwood"
click at [712, 447] on div "Position [GEOGRAPHIC_DATA], Wing" at bounding box center [479, 475] width 711 height 57
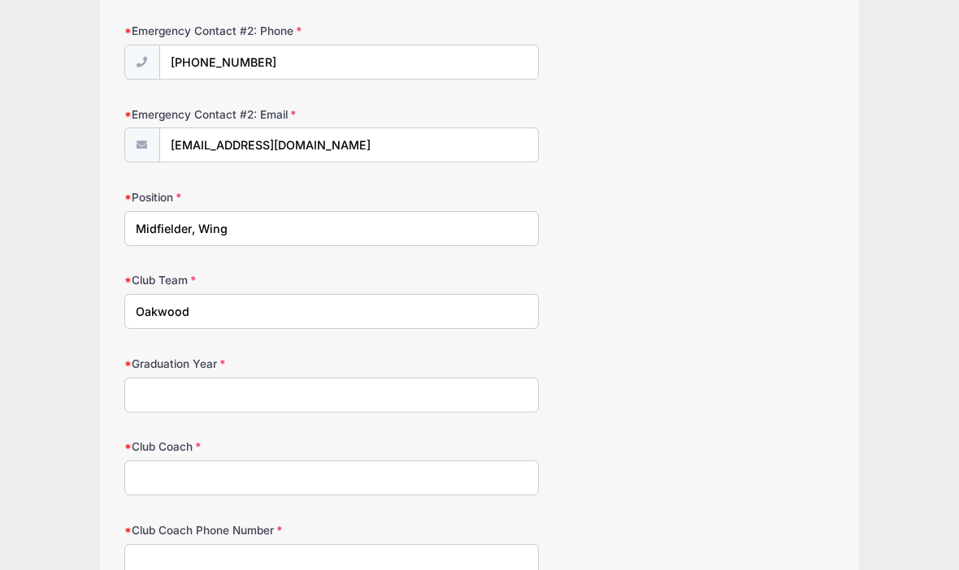
scroll to position [784, 0]
click at [424, 388] on input "Graduation Year" at bounding box center [331, 393] width 414 height 35
type input "2026"
click at [687, 339] on form "Parent/Guardian: Name [PERSON_NAME] Parent/Guardian: Phone [PHONE_NUMBER] Paren…" at bounding box center [479, 91] width 711 height 1305
click at [352, 471] on input "Club Coach" at bounding box center [331, 476] width 414 height 35
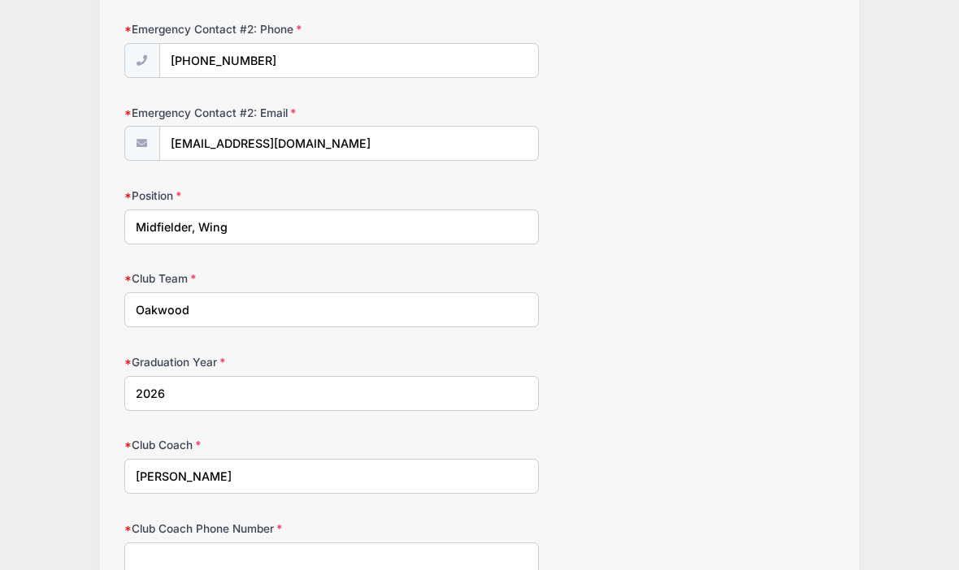
type input "[PERSON_NAME]"
click at [732, 381] on div "Graduation Year [DATE]" at bounding box center [479, 382] width 711 height 57
click at [348, 560] on input "Club Coach Phone Number" at bounding box center [331, 560] width 414 height 35
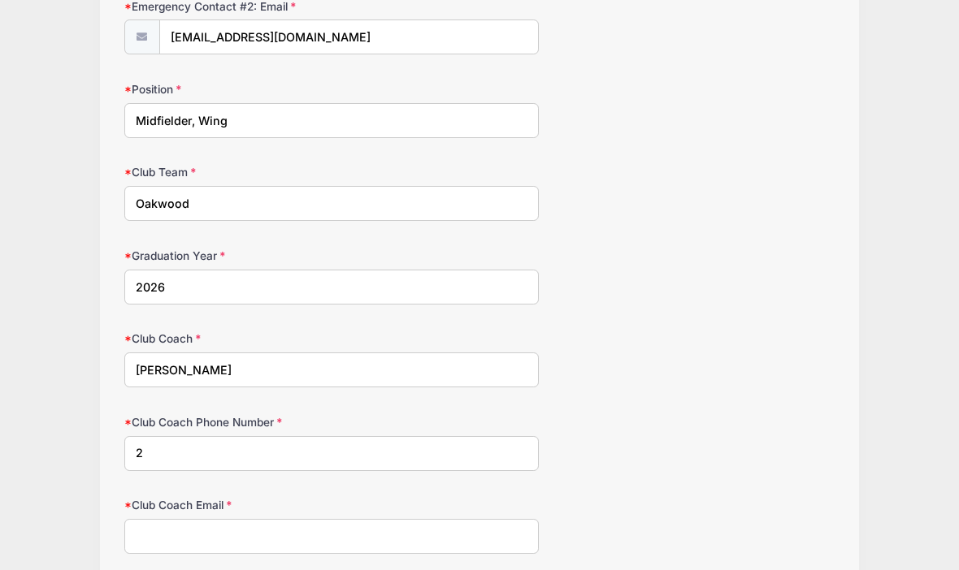
scroll to position [891, 0]
type input "2037152451"
click at [236, 519] on input "Club Coach Email" at bounding box center [331, 536] width 414 height 35
type input "[EMAIL_ADDRESS][DOMAIN_NAME]"
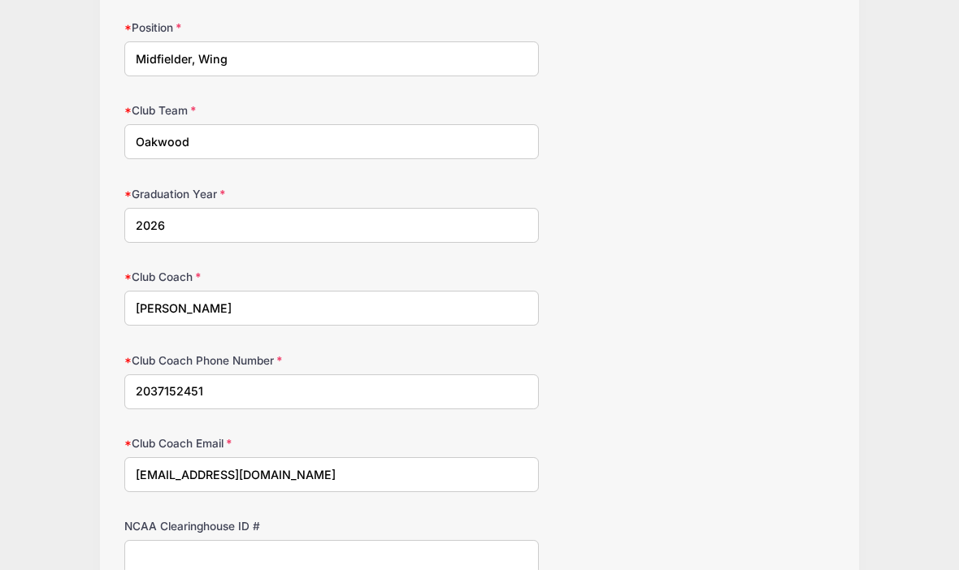
scroll to position [1042, 0]
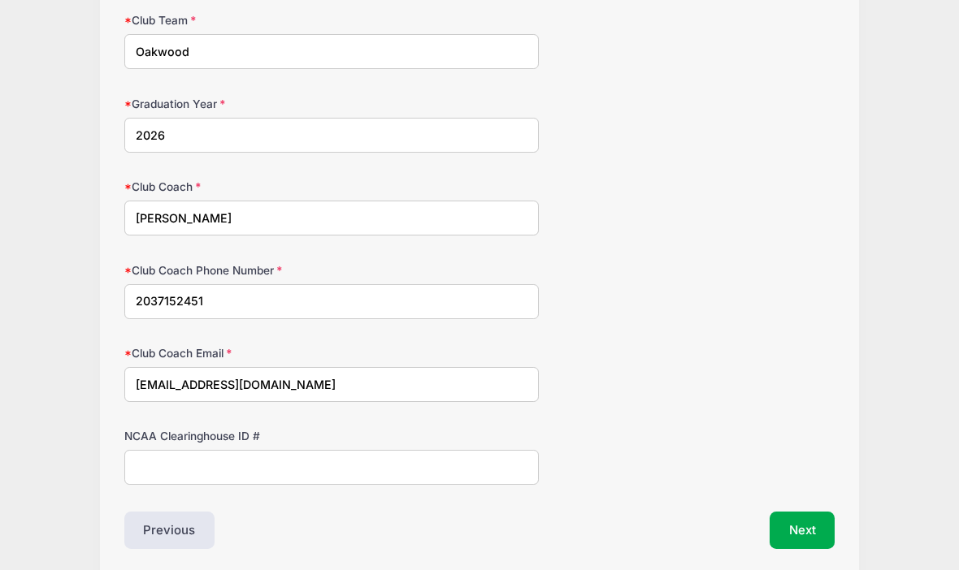
click at [810, 522] on button "Next" at bounding box center [802, 530] width 66 height 37
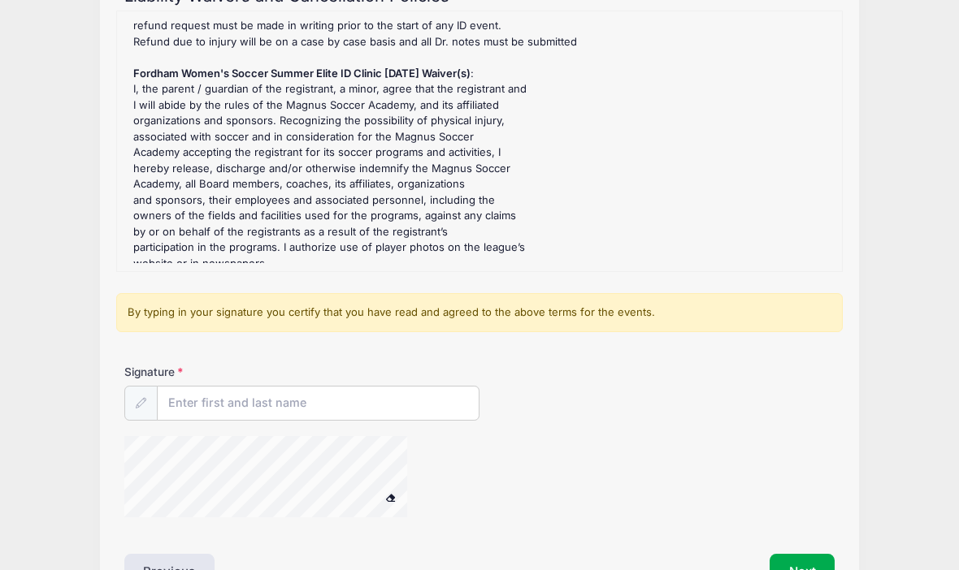
scroll to position [248, 0]
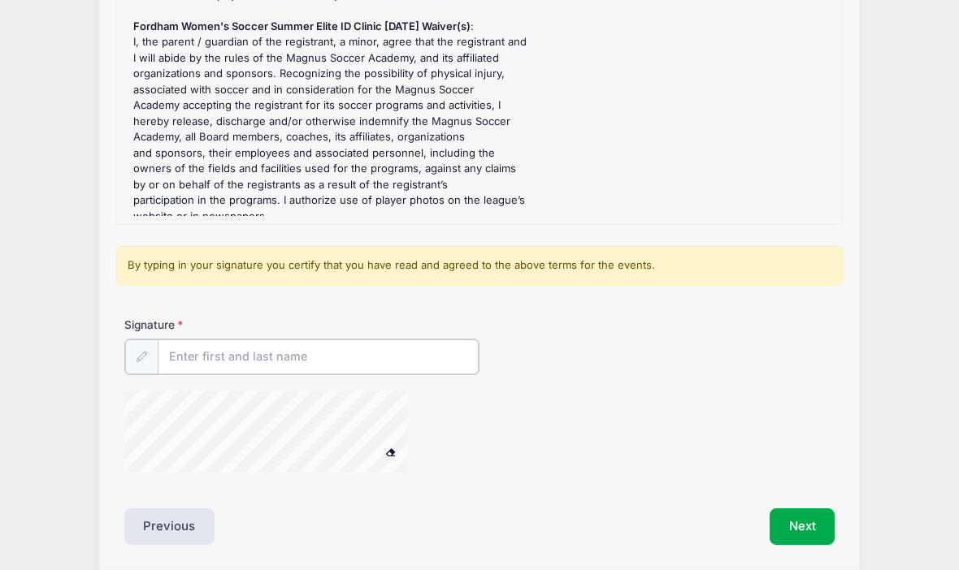
click at [262, 357] on input "Signature" at bounding box center [318, 357] width 321 height 35
type input "[PERSON_NAME]"
click at [887, 416] on div "Magnus Soccer Academy Fordham Women's Soccer Summer Elite ID Clinic [DATE] from…" at bounding box center [479, 190] width 910 height 877
click at [817, 525] on button "Next" at bounding box center [802, 525] width 66 height 37
click at [800, 530] on button "Next" at bounding box center [802, 525] width 66 height 37
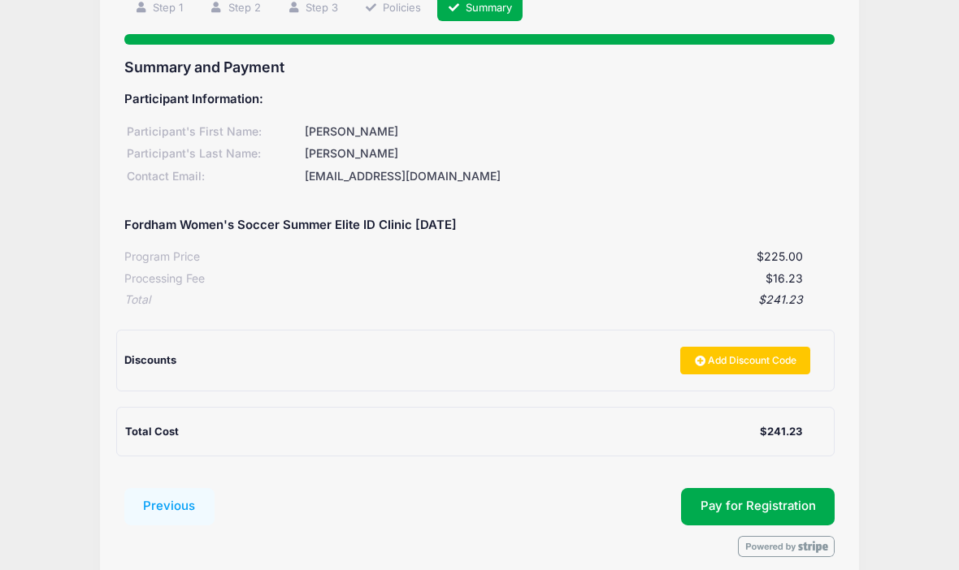
scroll to position [136, 0]
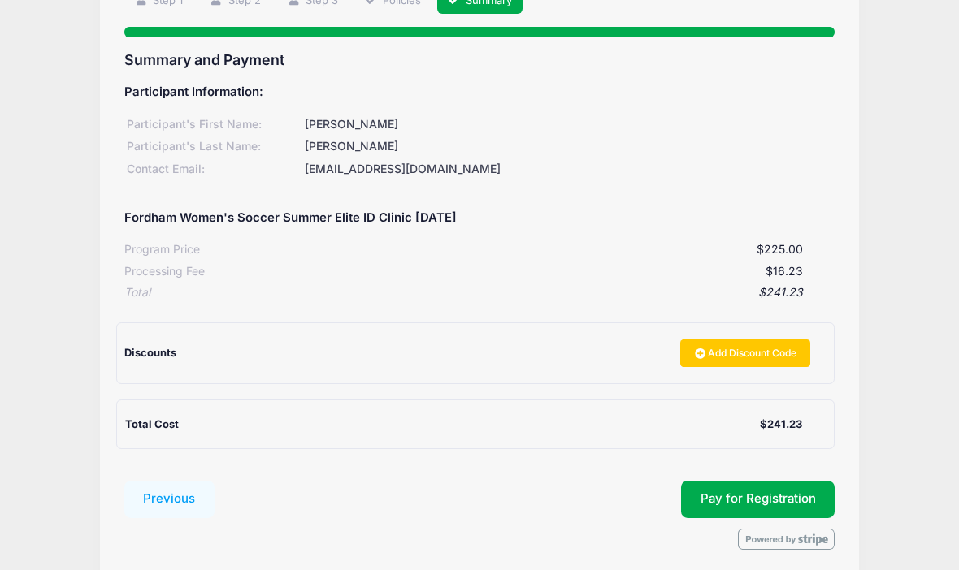
click at [784, 490] on button "Pay for Registration" at bounding box center [758, 499] width 154 height 37
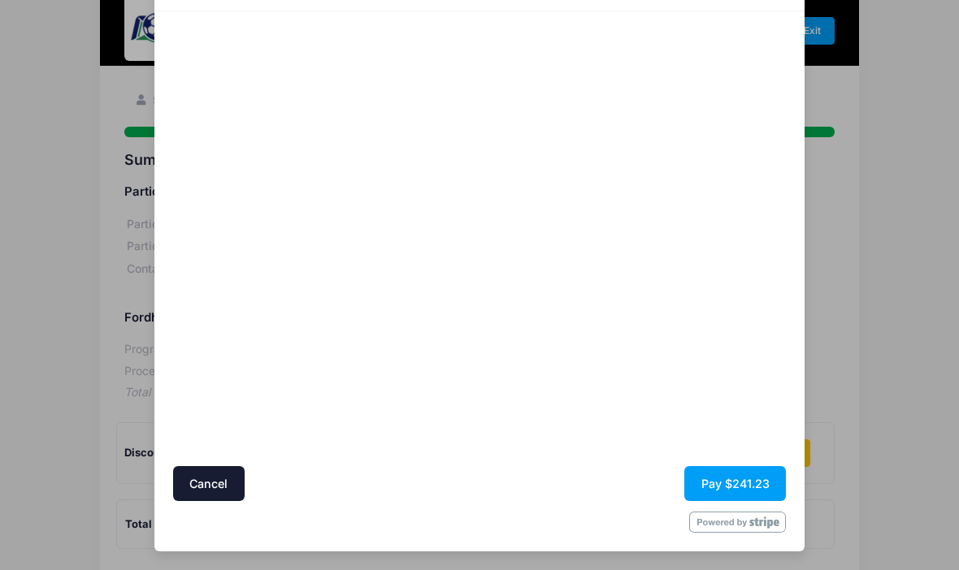
scroll to position [93, 0]
click at [875, 294] on div "Magnus Soccer Academy Registration for Fordham Women's Soccer Summer Elite ID C…" at bounding box center [479, 285] width 959 height 570
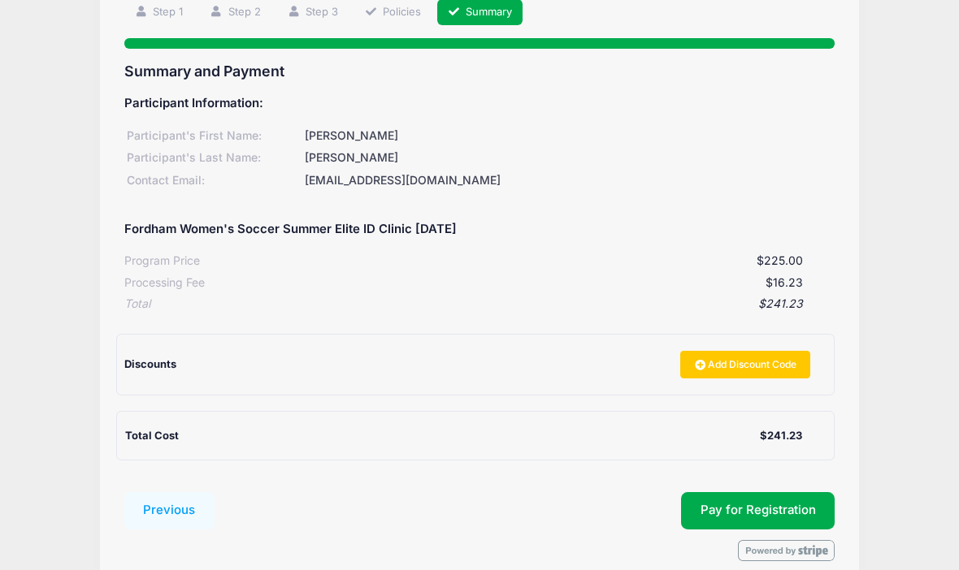
scroll to position [136, 0]
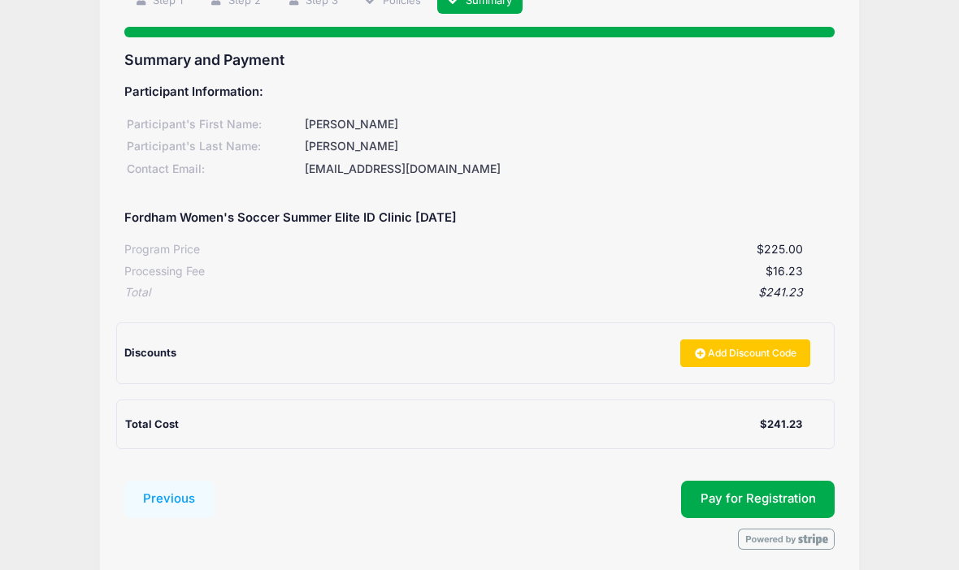
click at [747, 492] on button "Pay for Registration" at bounding box center [758, 499] width 154 height 37
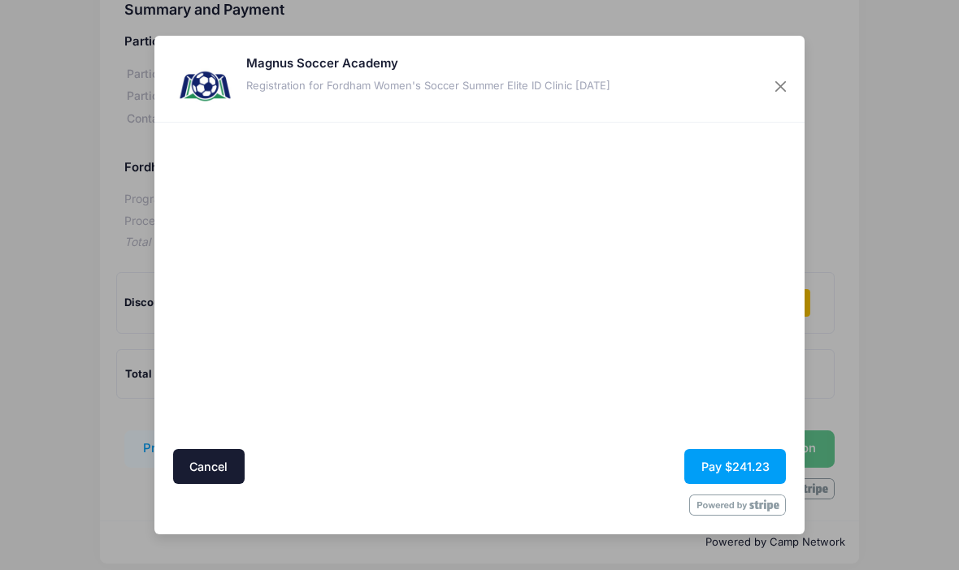
scroll to position [192, 0]
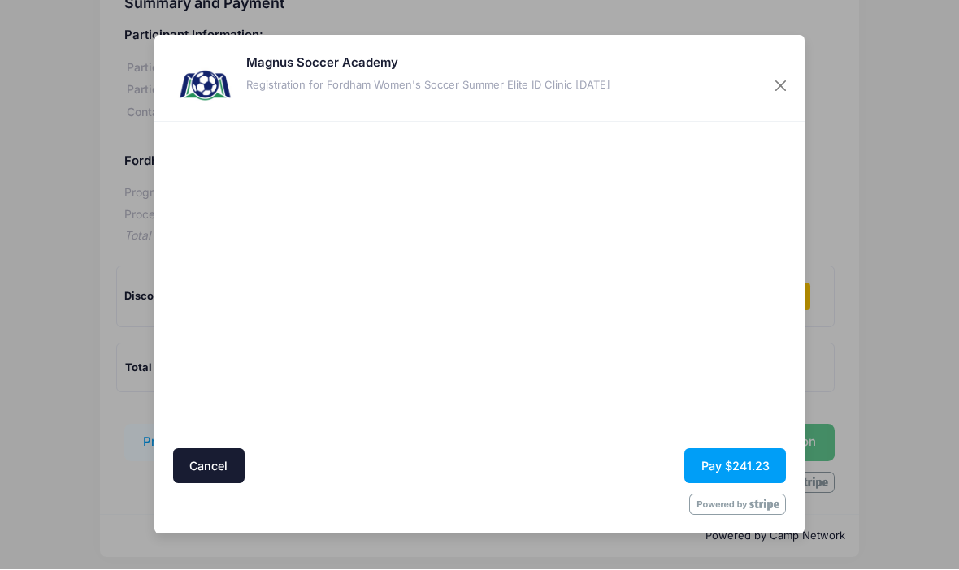
click at [741, 455] on button "Pay $241.23" at bounding box center [735, 466] width 102 height 35
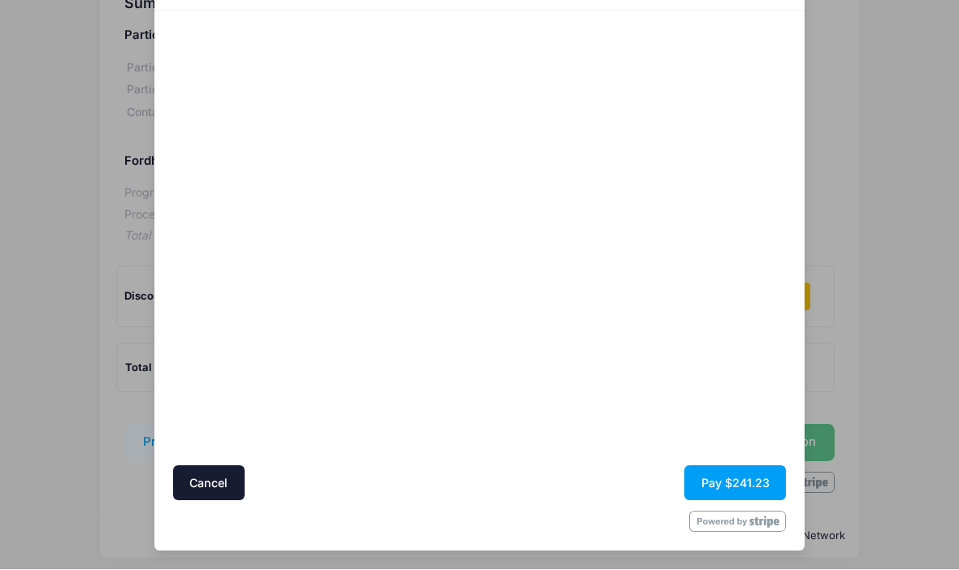
scroll to position [93, 0]
click at [735, 499] on button "Pay $241.23" at bounding box center [735, 484] width 102 height 35
